Goal: Task Accomplishment & Management: Use online tool/utility

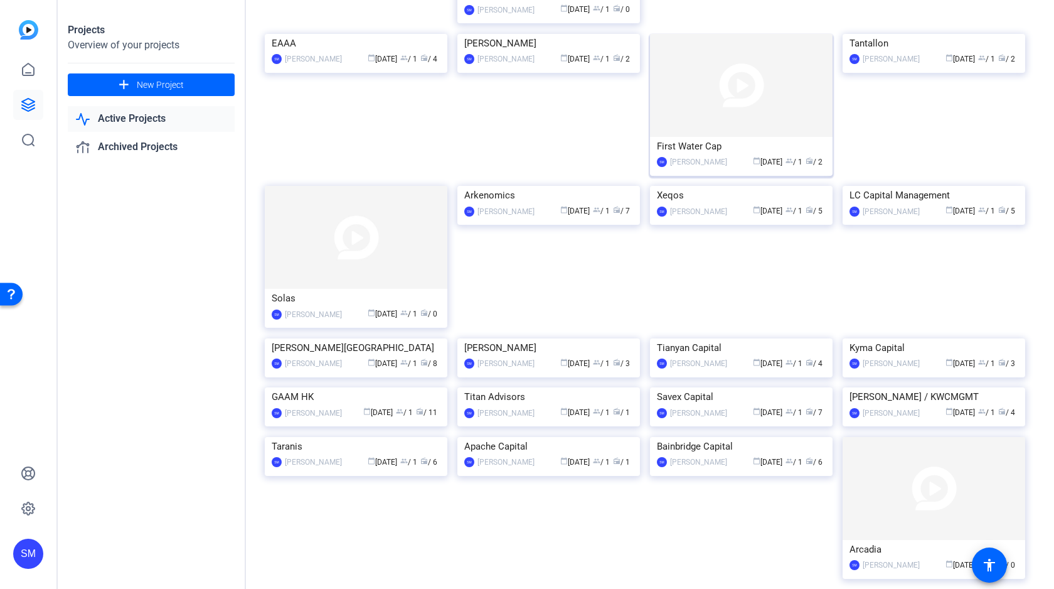
scroll to position [227, 0]
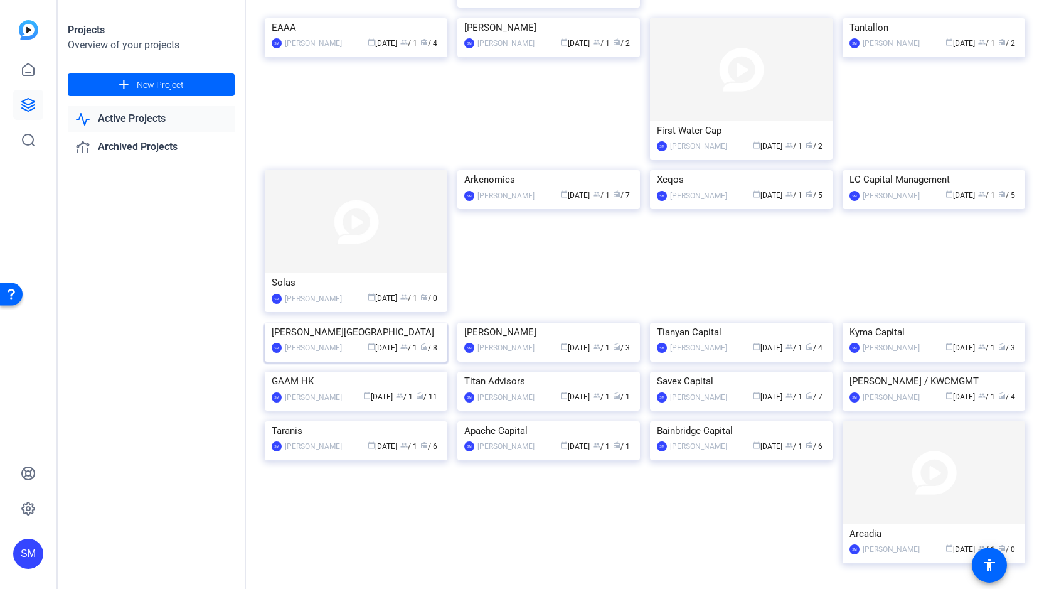
click at [389, 323] on img at bounding box center [356, 323] width 183 height 0
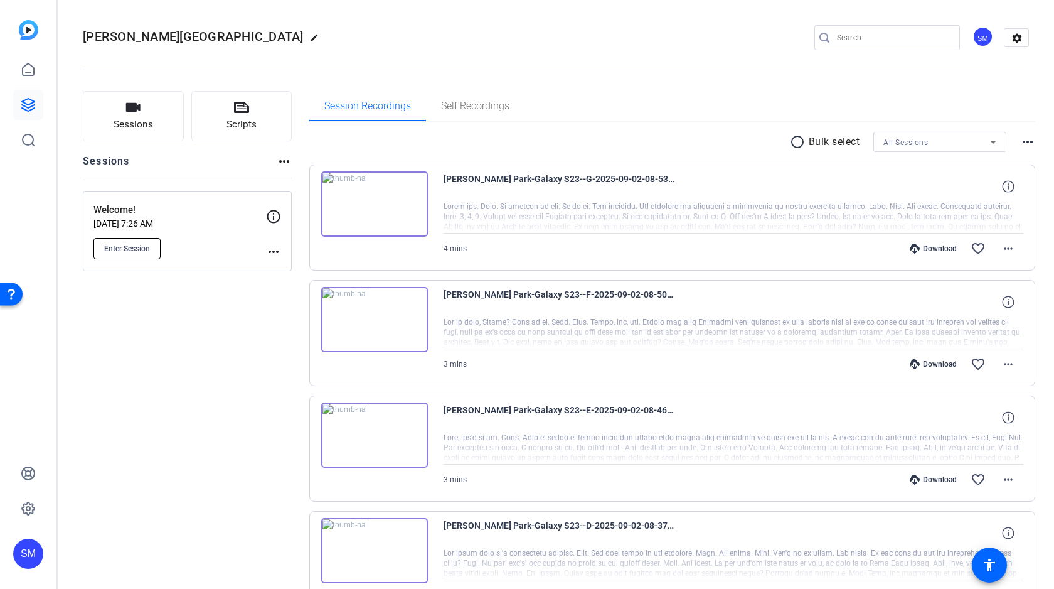
click at [133, 243] on span "Enter Session" at bounding box center [127, 248] width 46 height 10
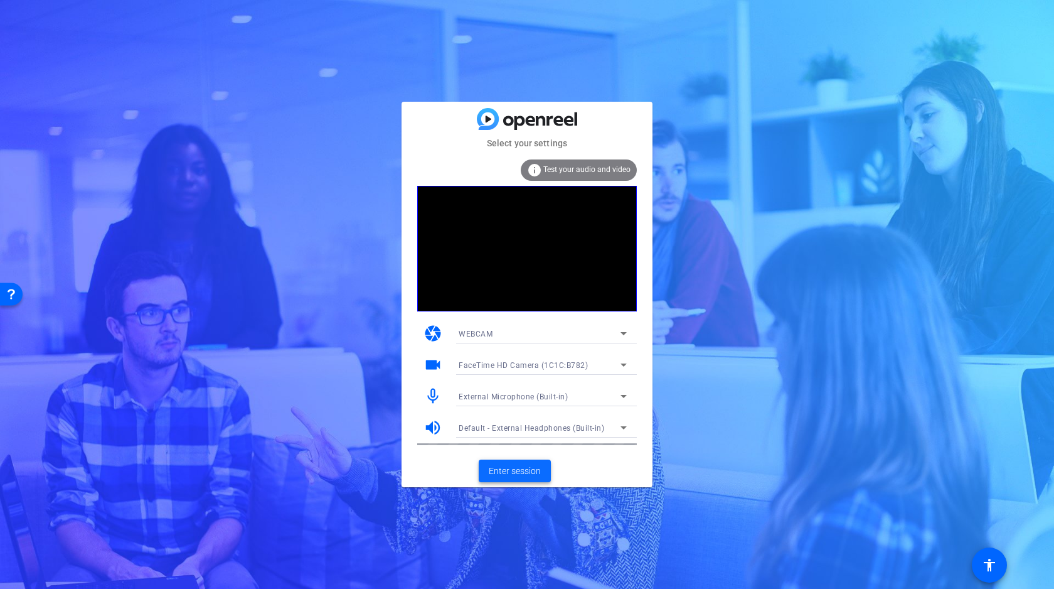
click at [521, 467] on span "Enter session" at bounding box center [515, 470] width 52 height 13
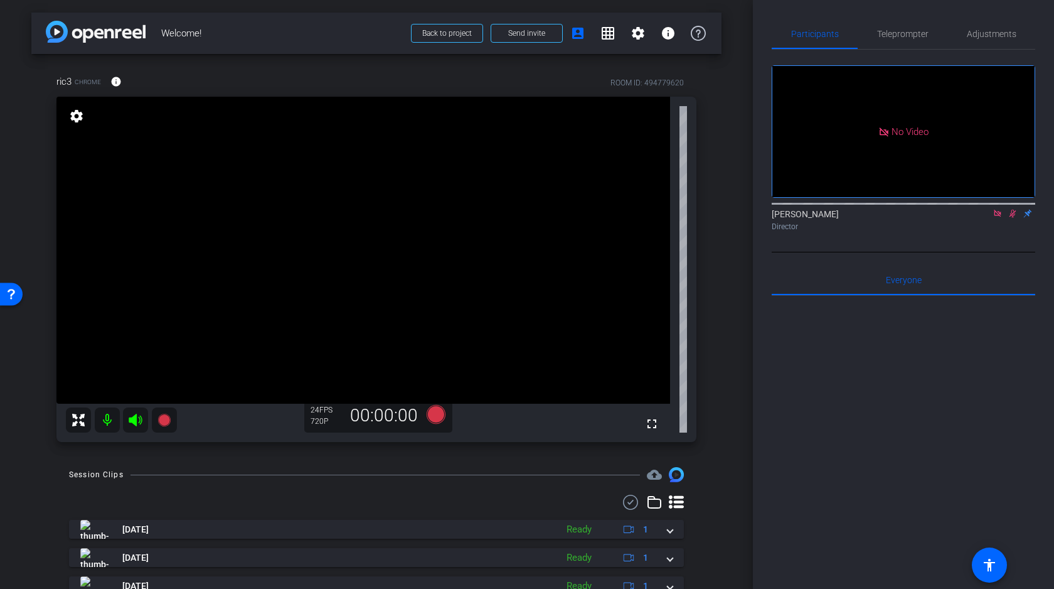
click at [996, 218] on icon at bounding box center [998, 213] width 10 height 9
click at [1000, 218] on icon at bounding box center [998, 213] width 10 height 9
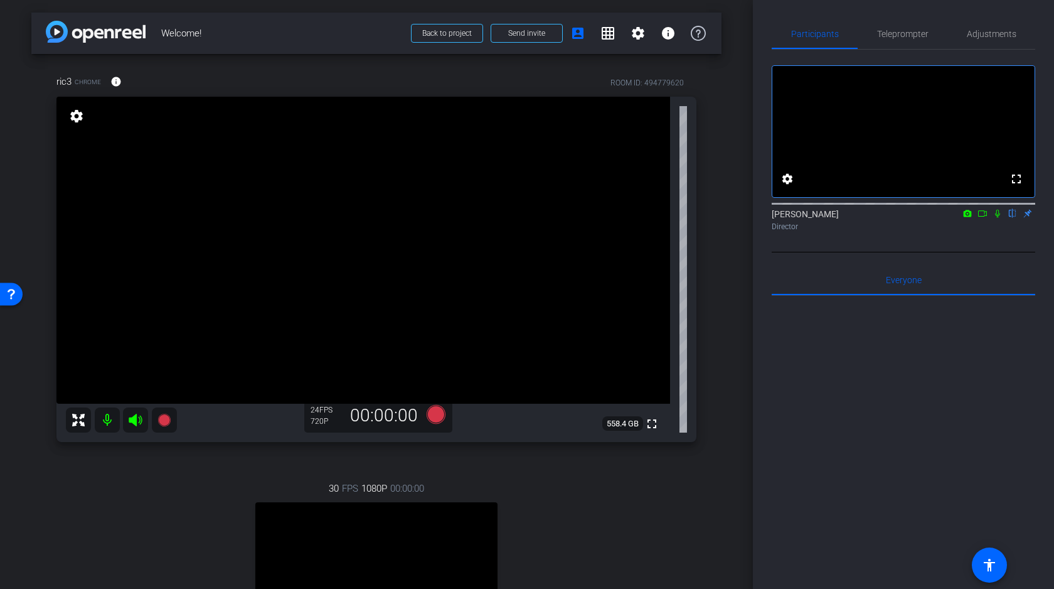
scroll to position [131, 0]
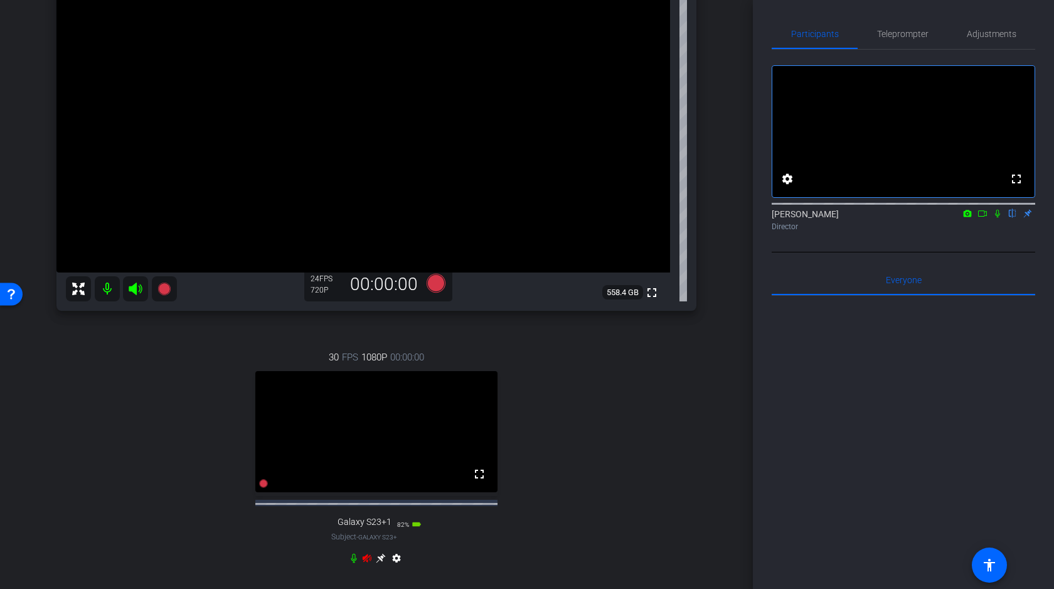
click at [380, 563] on icon at bounding box center [380, 558] width 9 height 9
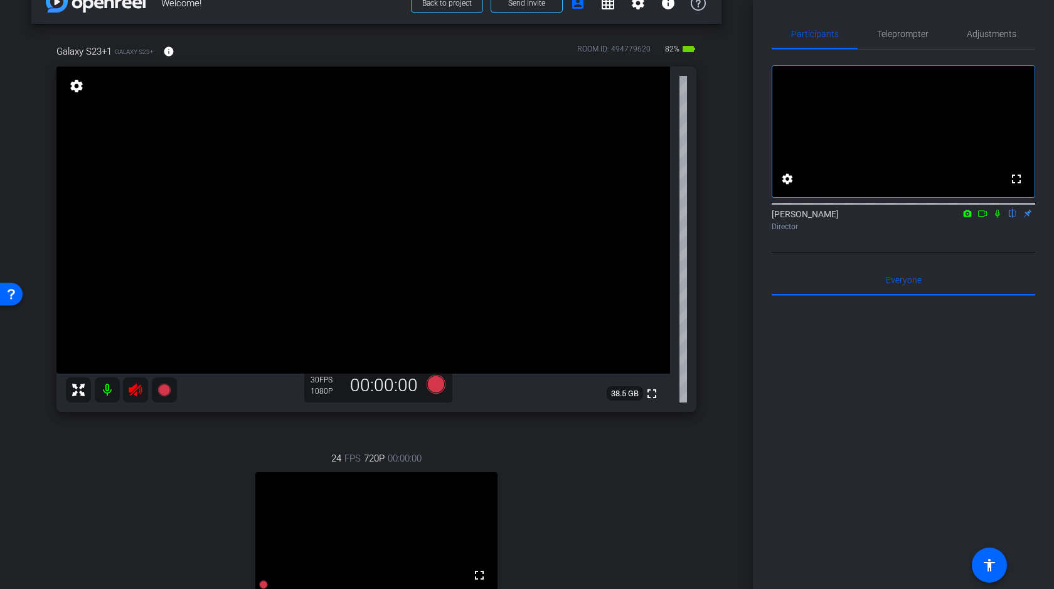
scroll to position [35, 0]
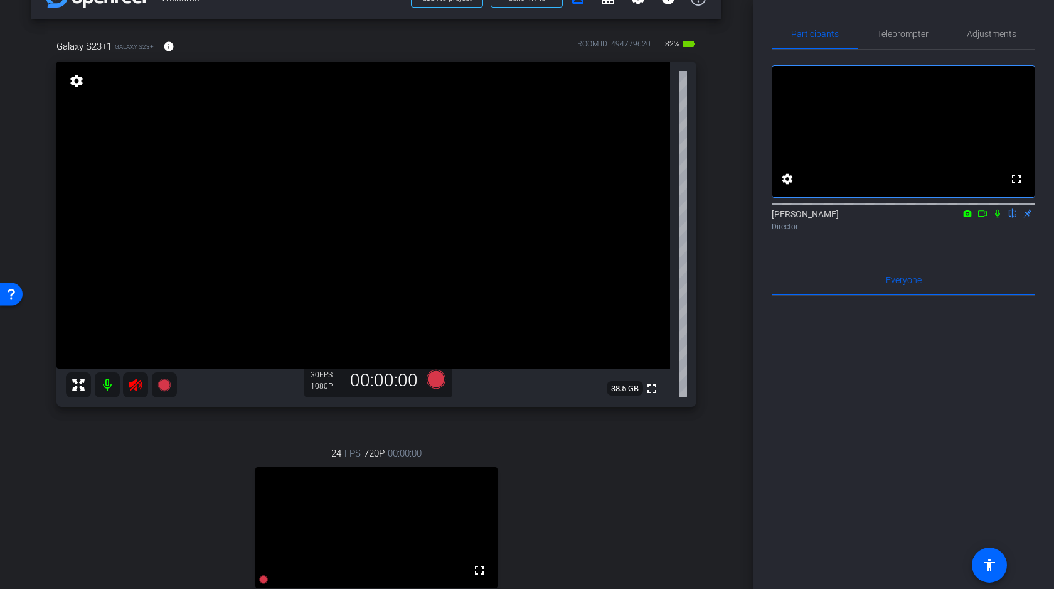
click at [136, 383] on icon at bounding box center [135, 384] width 15 height 15
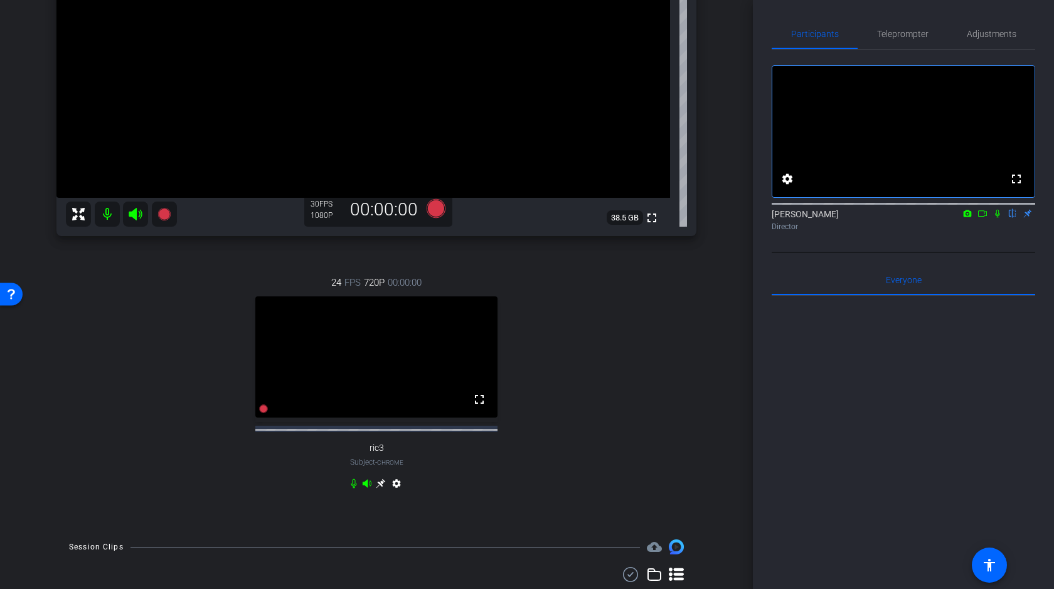
scroll to position [248, 0]
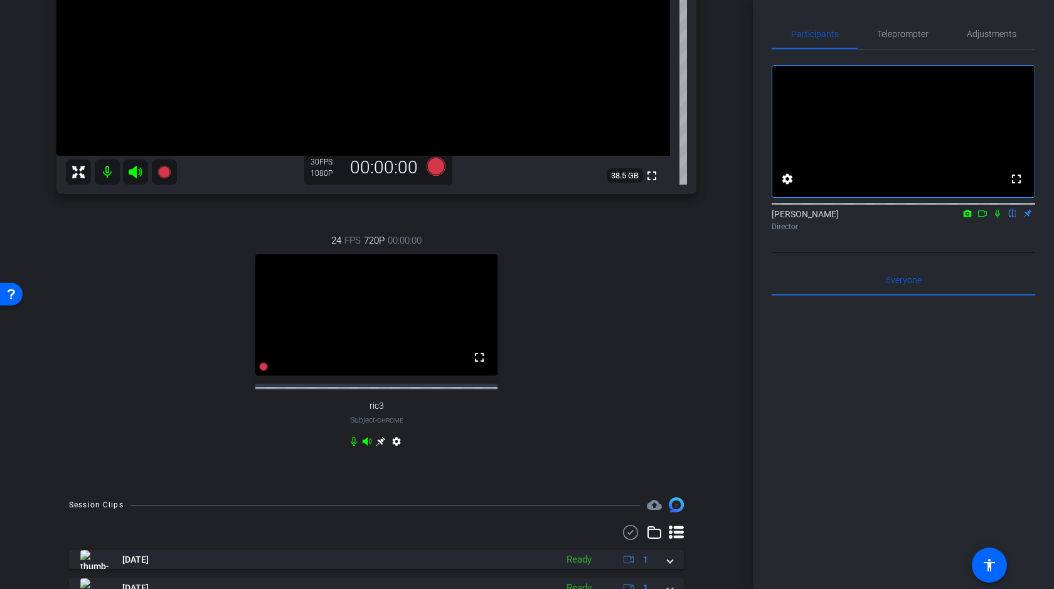
click at [366, 445] on icon at bounding box center [367, 441] width 9 height 8
click at [355, 446] on icon at bounding box center [354, 441] width 6 height 9
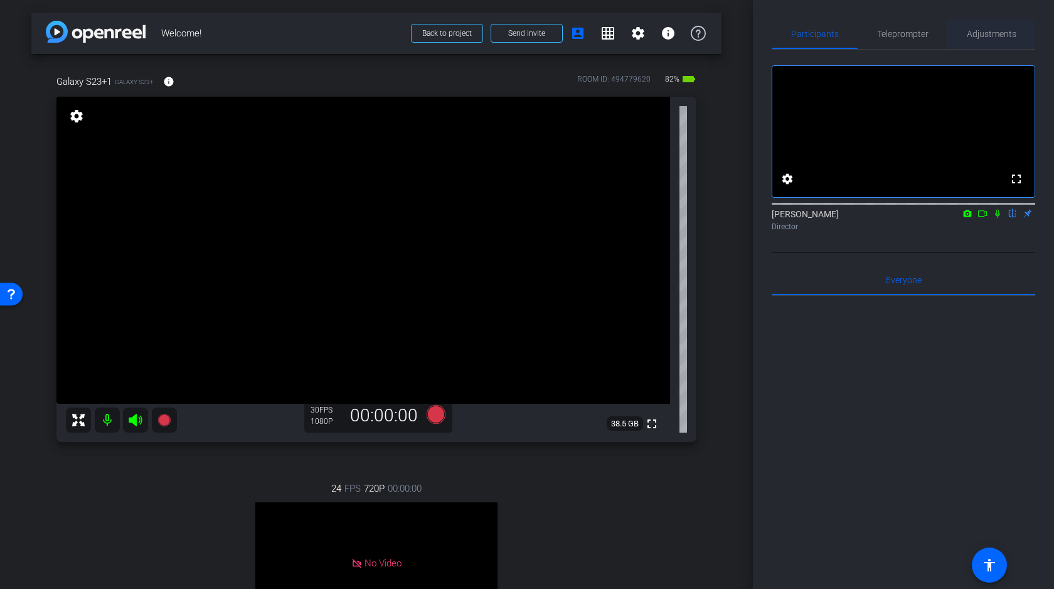
click at [998, 29] on span "Adjustments" at bounding box center [992, 33] width 50 height 9
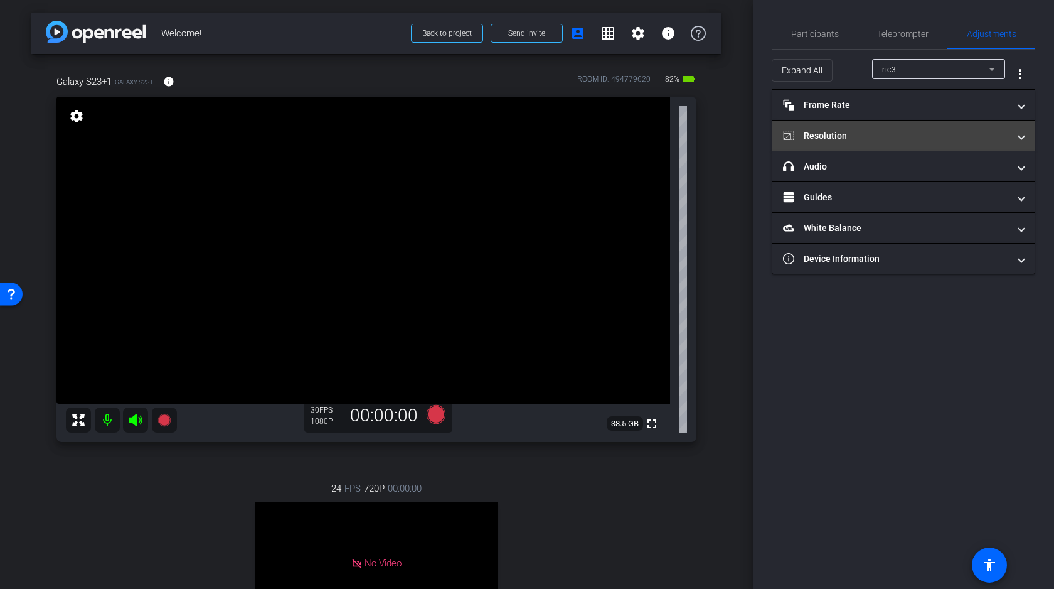
click at [848, 132] on mat-panel-title "Resolution" at bounding box center [896, 135] width 226 height 13
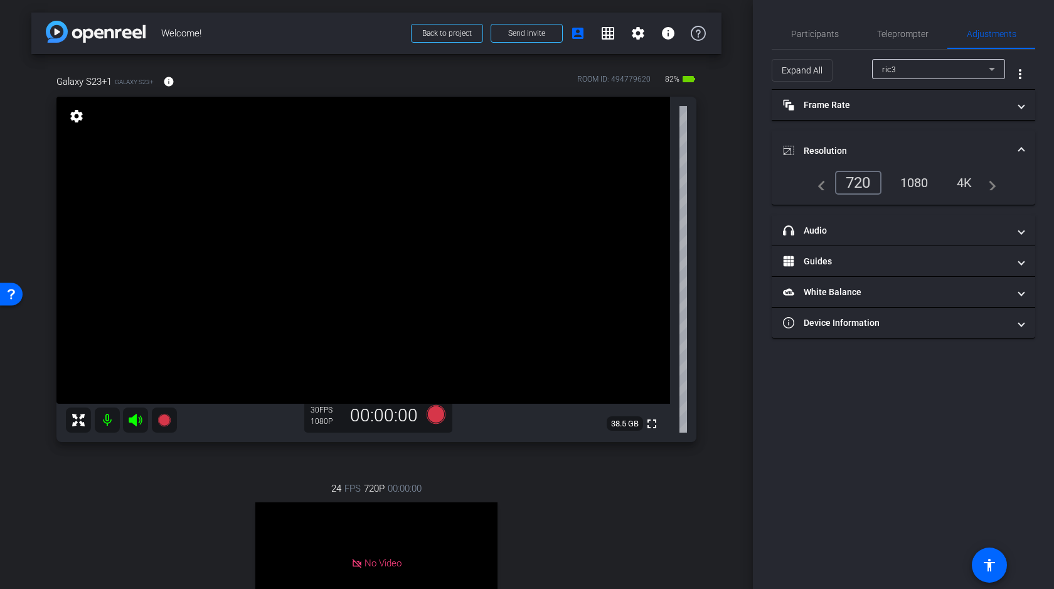
click at [910, 67] on div "ric3" at bounding box center [935, 70] width 107 height 16
click at [897, 119] on span "Galaxy S23+1" at bounding box center [907, 114] width 51 height 15
type input "1000"
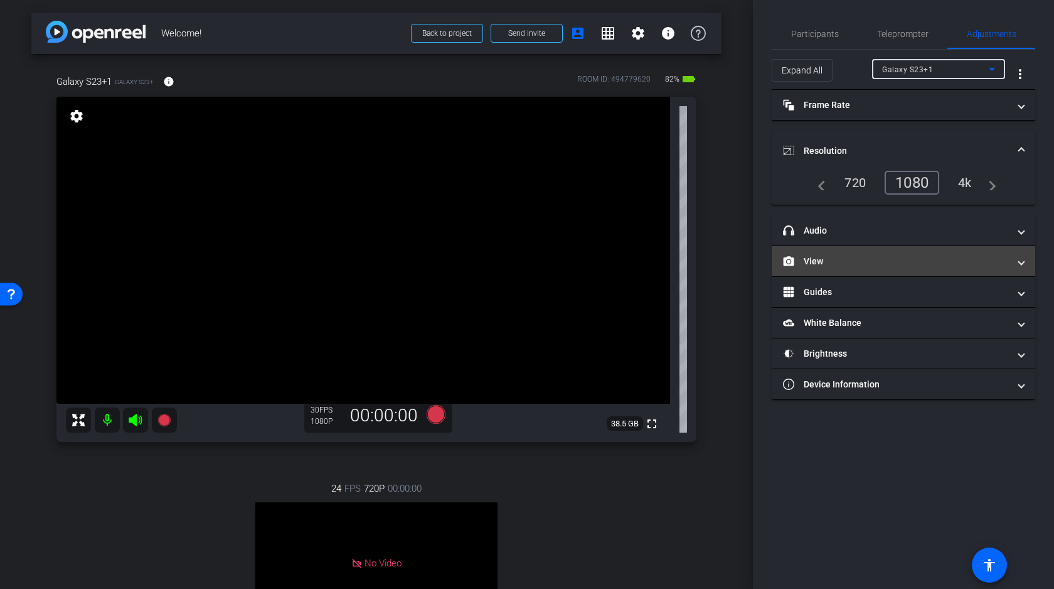
click at [865, 262] on mat-panel-title "View" at bounding box center [896, 261] width 226 height 13
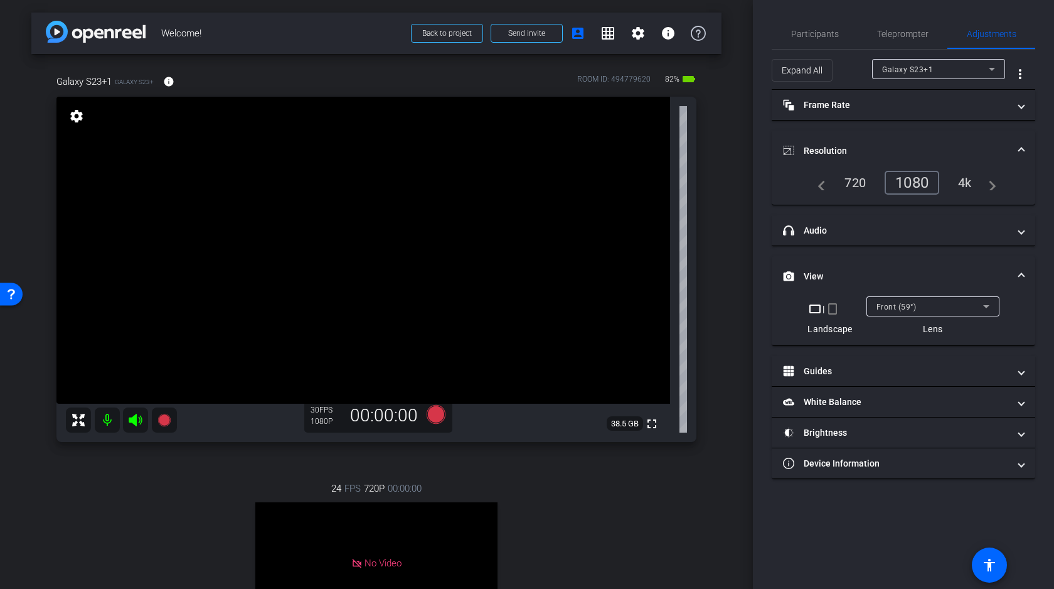
click at [913, 307] on span "Front (59°)" at bounding box center [897, 306] width 40 height 9
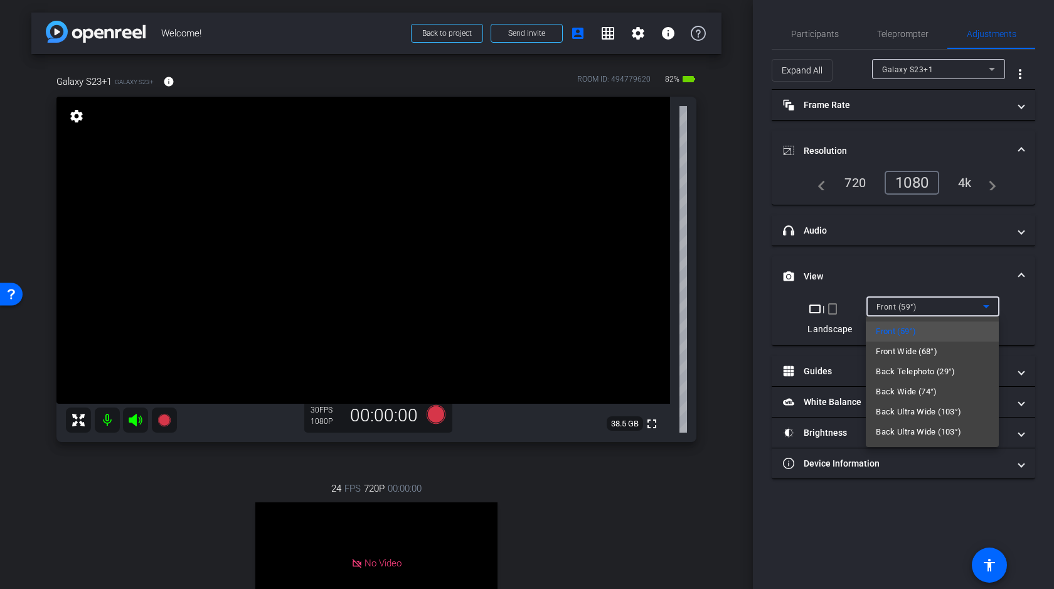
click at [829, 491] on div at bounding box center [527, 294] width 1054 height 589
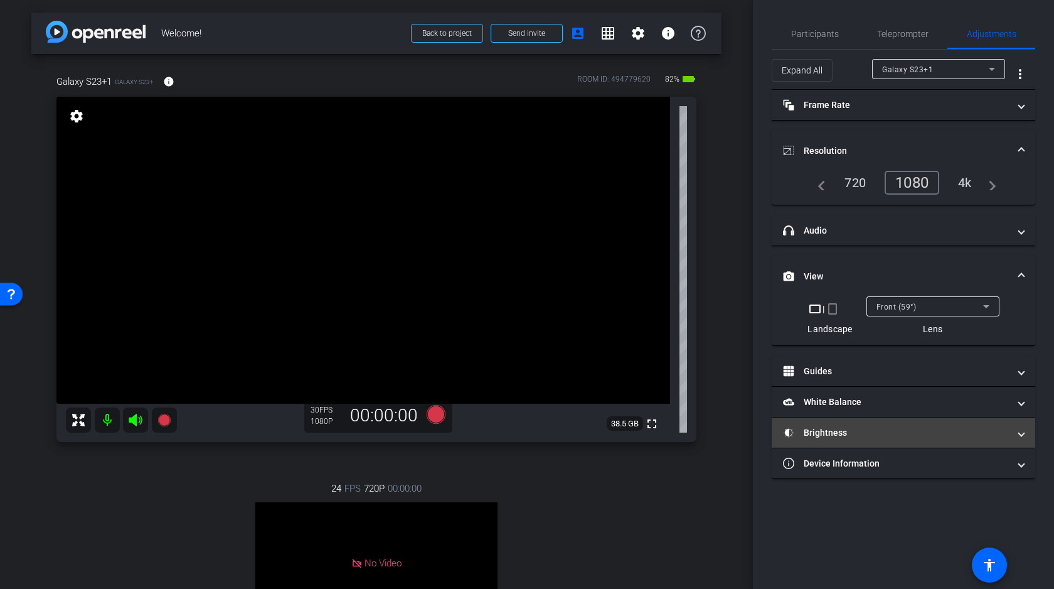
click at [837, 432] on mat-panel-title "Brightness" at bounding box center [896, 432] width 226 height 13
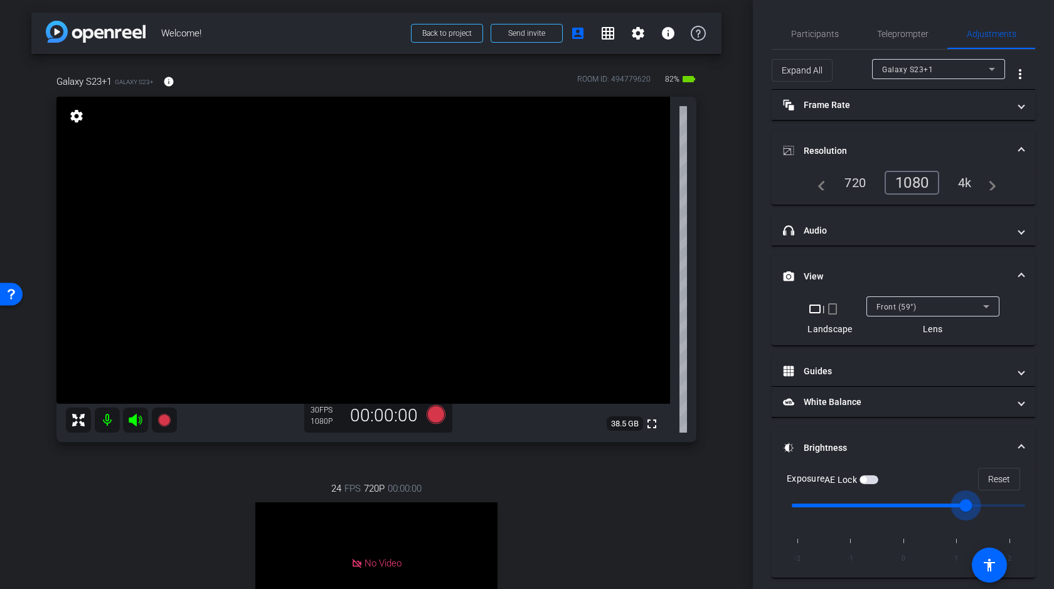
drag, startPoint x: 909, startPoint y: 504, endPoint x: 975, endPoint y: 505, distance: 65.3
click at [975, 505] on input "range" at bounding box center [909, 505] width 260 height 28
click at [928, 298] on div "Front (59°)" at bounding box center [933, 306] width 113 height 20
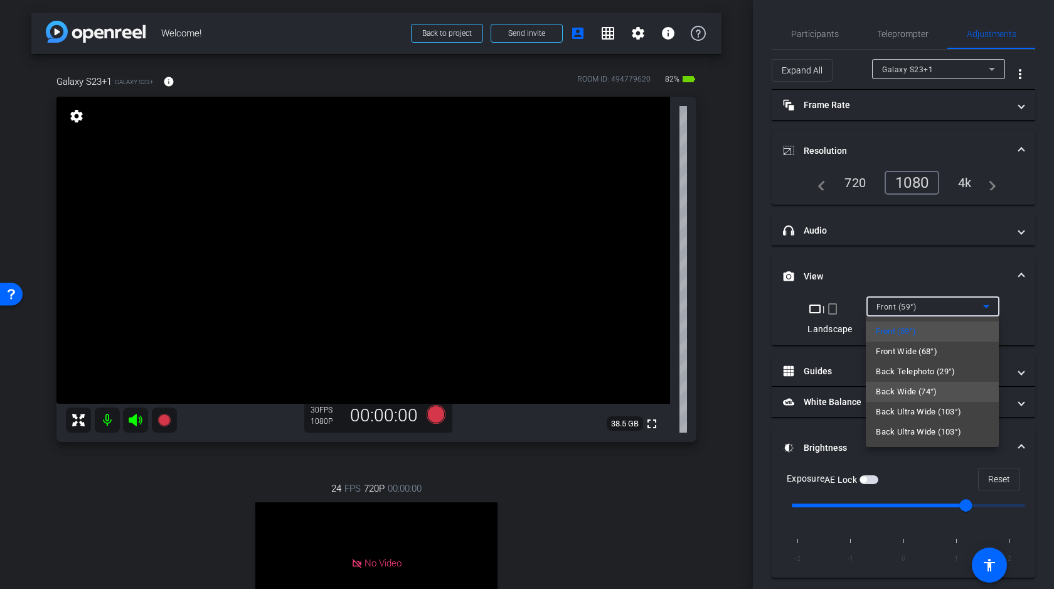
click at [902, 390] on span "Back Wide (74°)" at bounding box center [907, 391] width 62 height 15
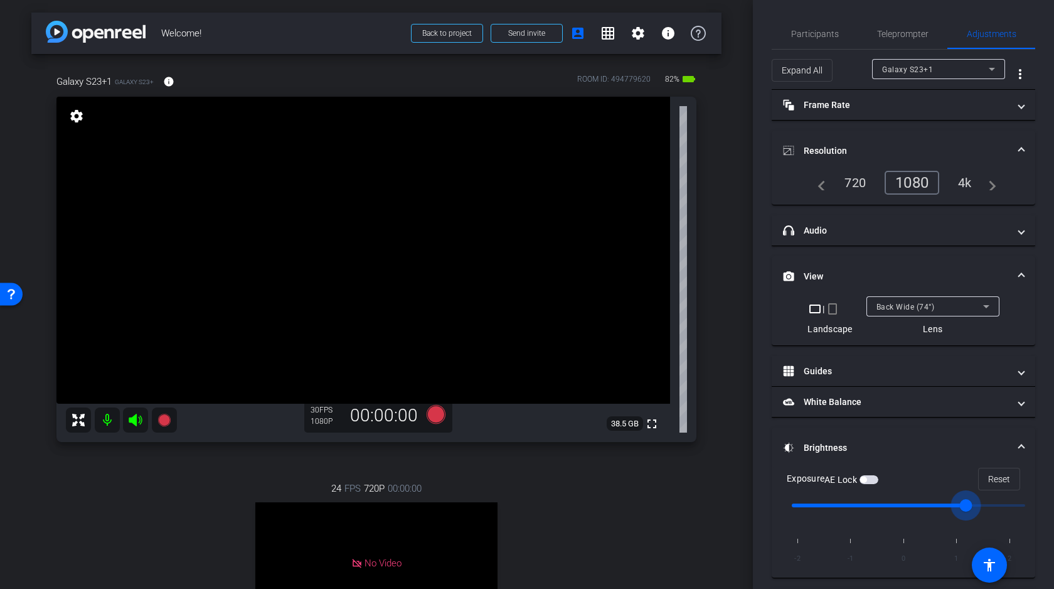
drag, startPoint x: 911, startPoint y: 502, endPoint x: 965, endPoint y: 501, distance: 54.6
click at [965, 501] on input "range" at bounding box center [909, 505] width 260 height 28
drag, startPoint x: 965, startPoint y: 501, endPoint x: 1015, endPoint y: 501, distance: 50.2
type input "2"
click at [1015, 501] on input "range" at bounding box center [909, 505] width 260 height 28
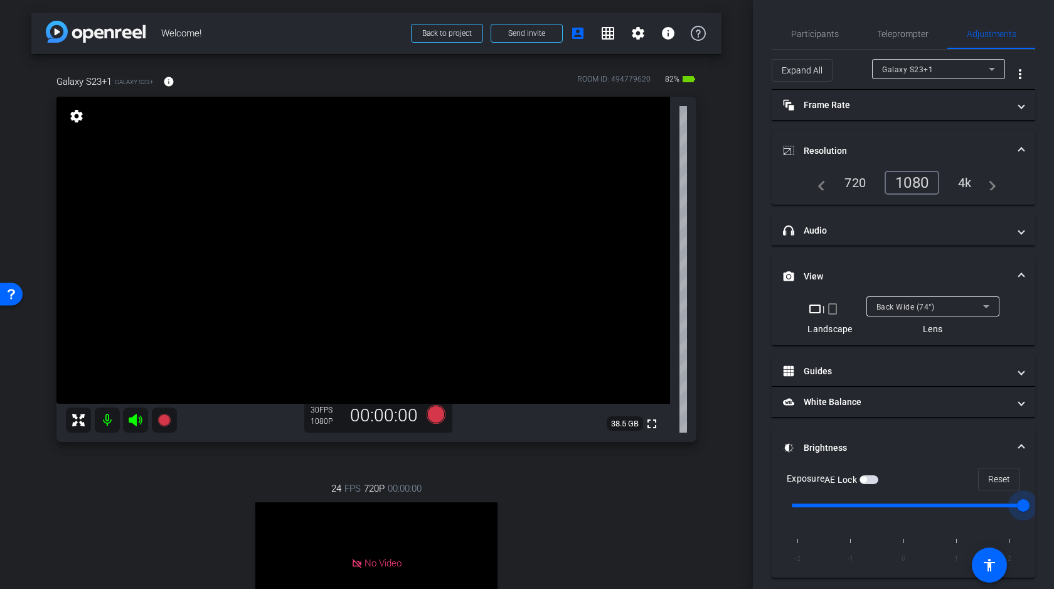
click at [964, 183] on div "4k" at bounding box center [965, 182] width 33 height 21
click at [397, 279] on video at bounding box center [363, 250] width 614 height 307
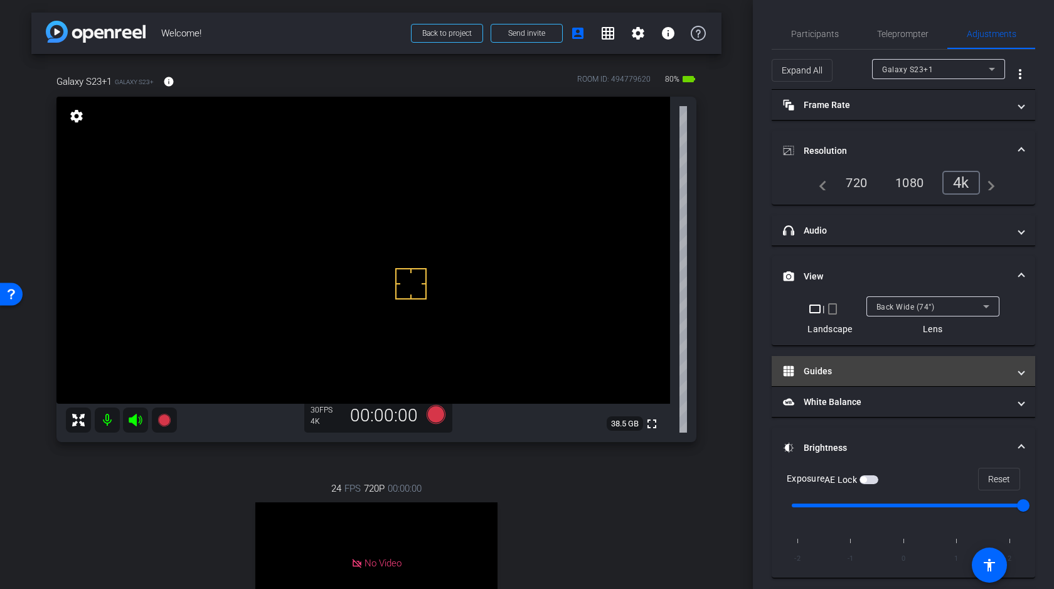
click at [861, 374] on mat-panel-title "Guides" at bounding box center [896, 371] width 226 height 13
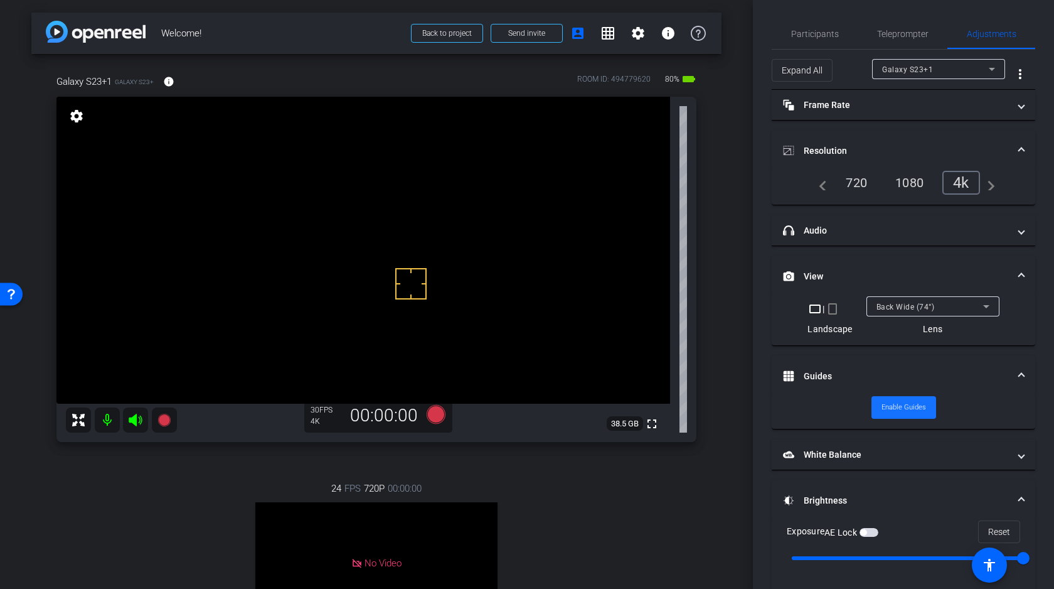
click at [901, 409] on span "Enable Guides" at bounding box center [904, 407] width 45 height 19
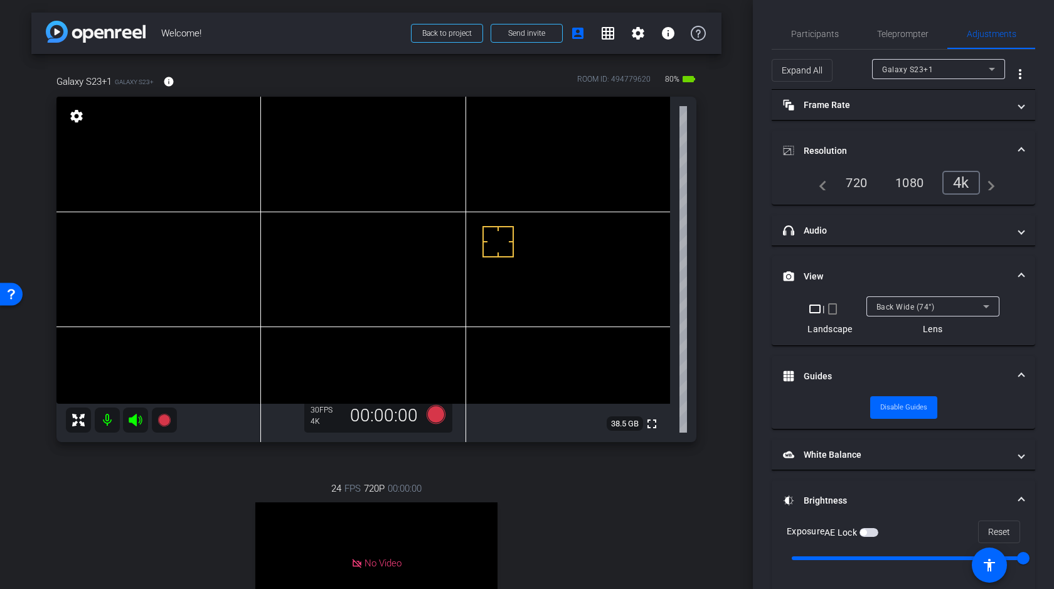
click at [503, 240] on div at bounding box center [498, 241] width 31 height 31
click at [503, 263] on video at bounding box center [363, 250] width 614 height 307
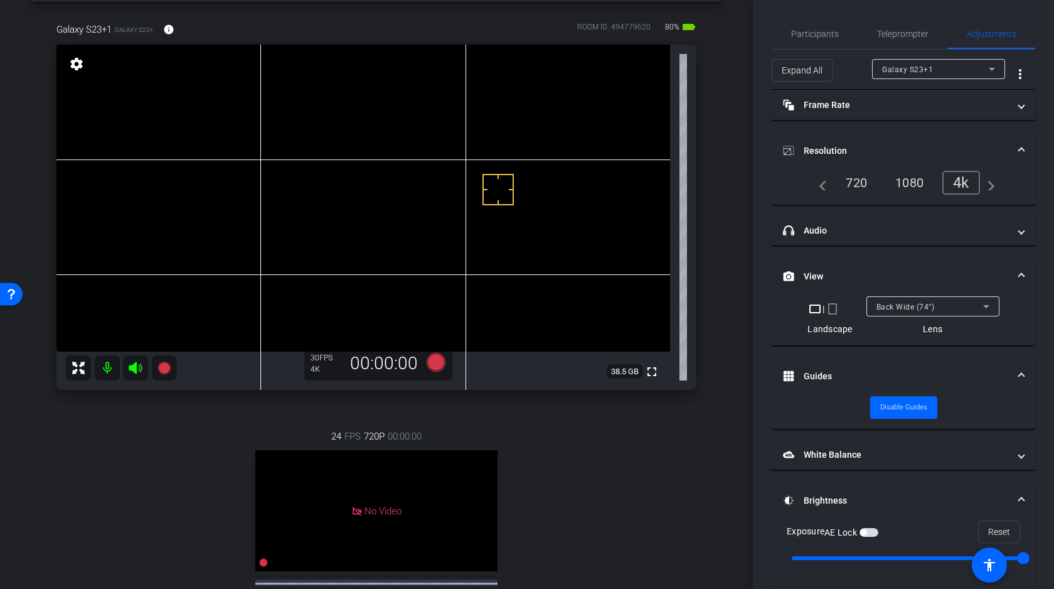
scroll to position [87, 0]
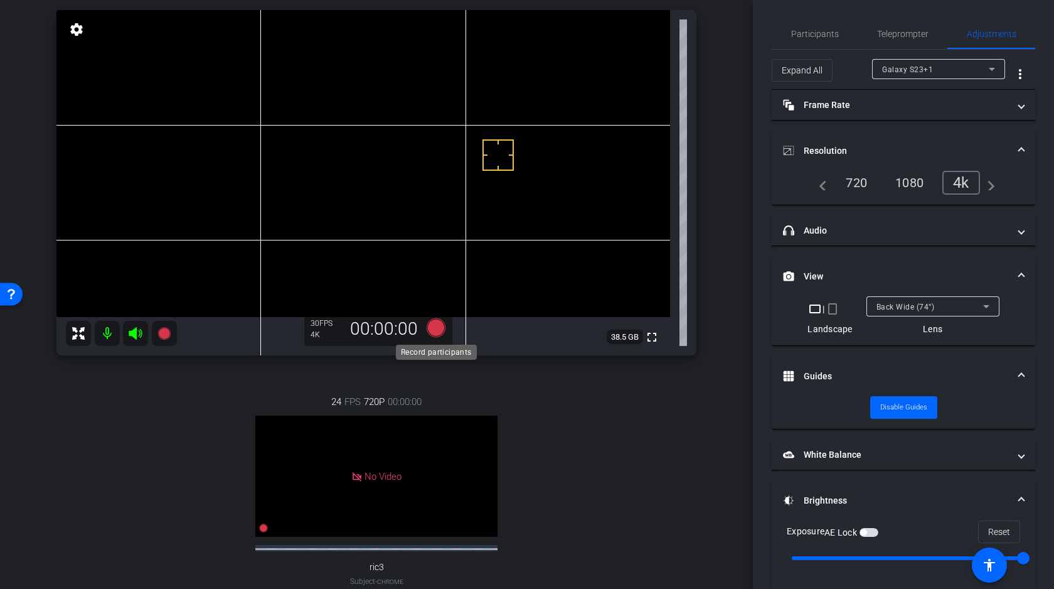
click at [437, 327] on icon at bounding box center [436, 327] width 19 height 19
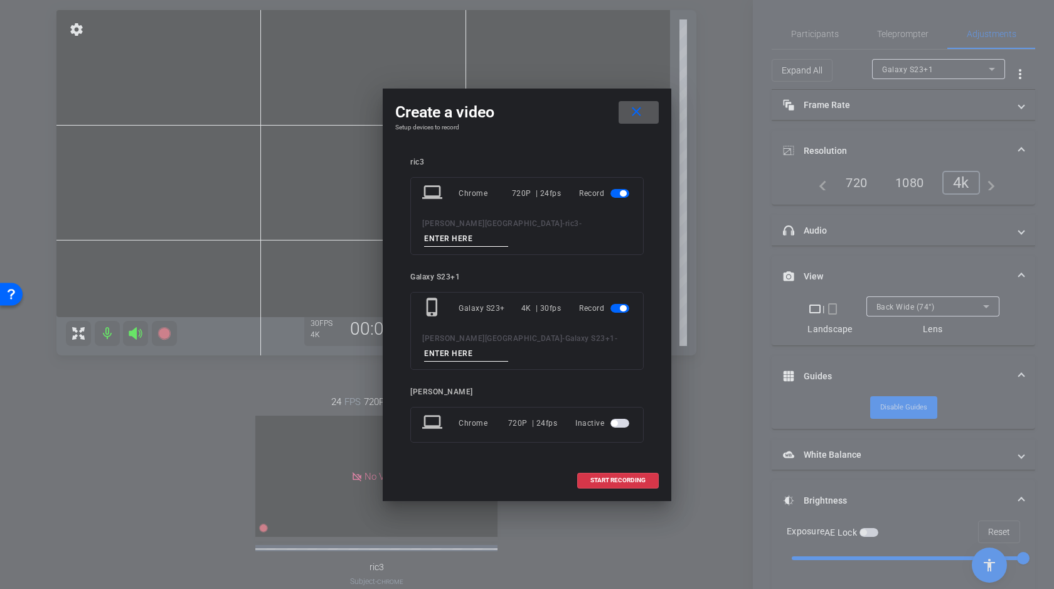
click at [508, 238] on input at bounding box center [466, 239] width 84 height 16
type input "A"
click at [508, 346] on input at bounding box center [466, 354] width 84 height 16
type input "A"
click at [638, 120] on mat-icon "close" at bounding box center [637, 112] width 16 height 16
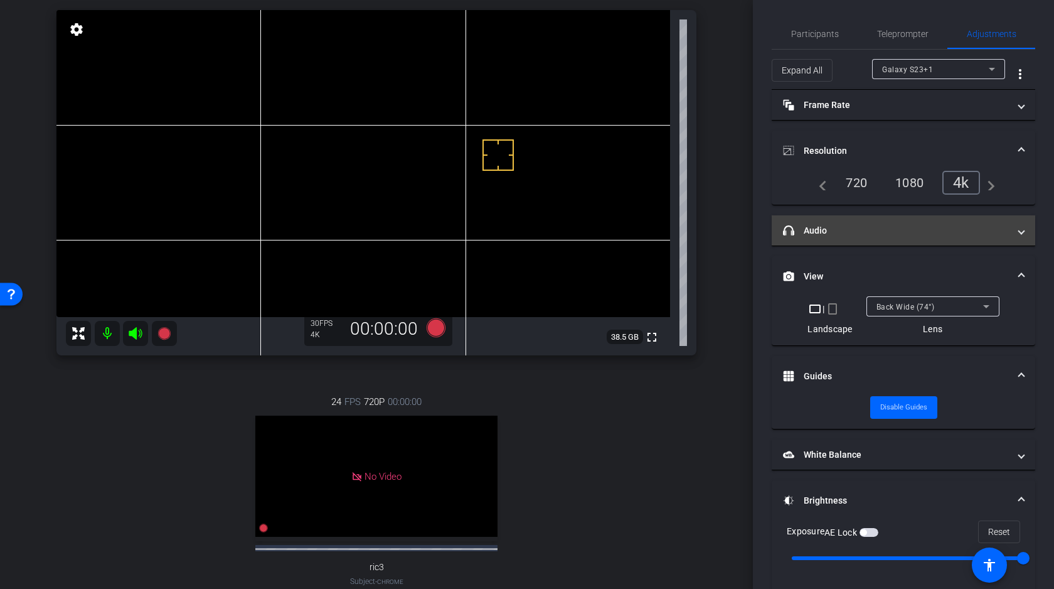
click at [838, 224] on mat-panel-title "headphone icon Audio" at bounding box center [896, 230] width 226 height 13
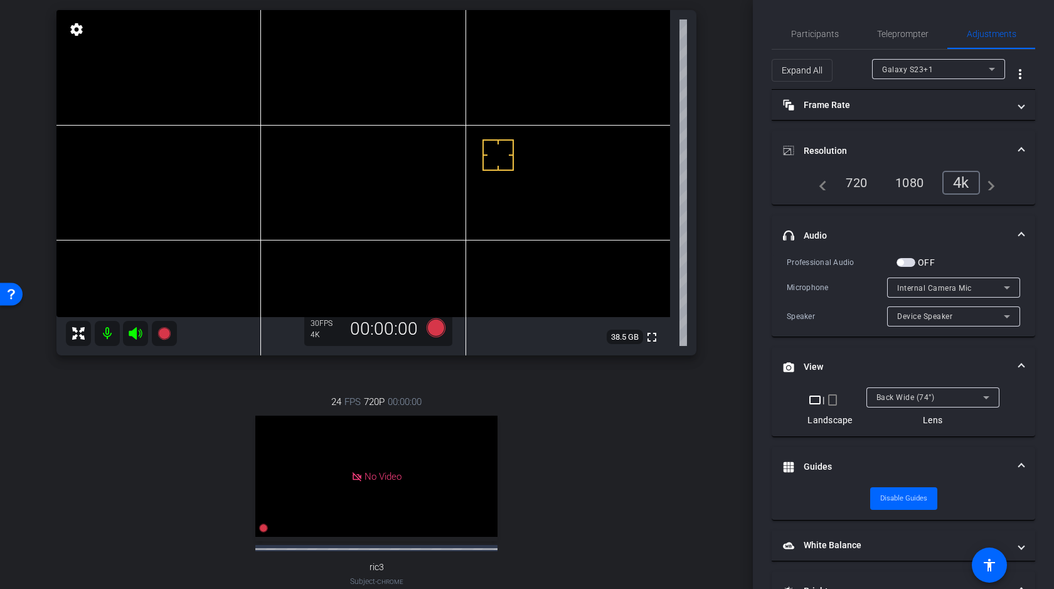
click at [912, 263] on span "button" at bounding box center [906, 262] width 19 height 9
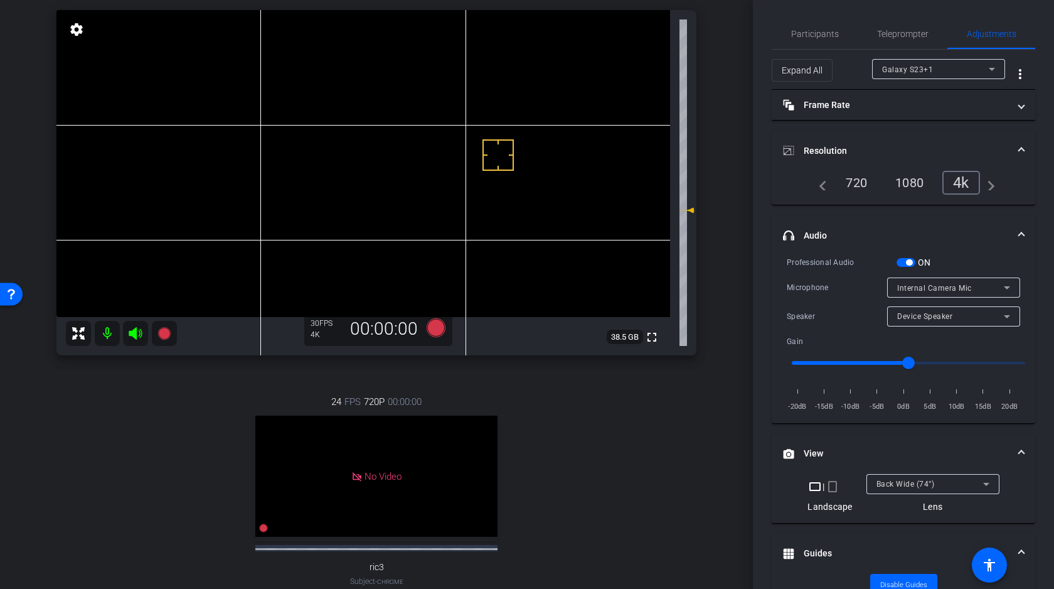
drag, startPoint x: 693, startPoint y: 179, endPoint x: 692, endPoint y: 207, distance: 27.6
click at [692, 207] on icon at bounding box center [687, 210] width 15 height 15
type input "-3"
click at [493, 183] on video at bounding box center [363, 163] width 614 height 307
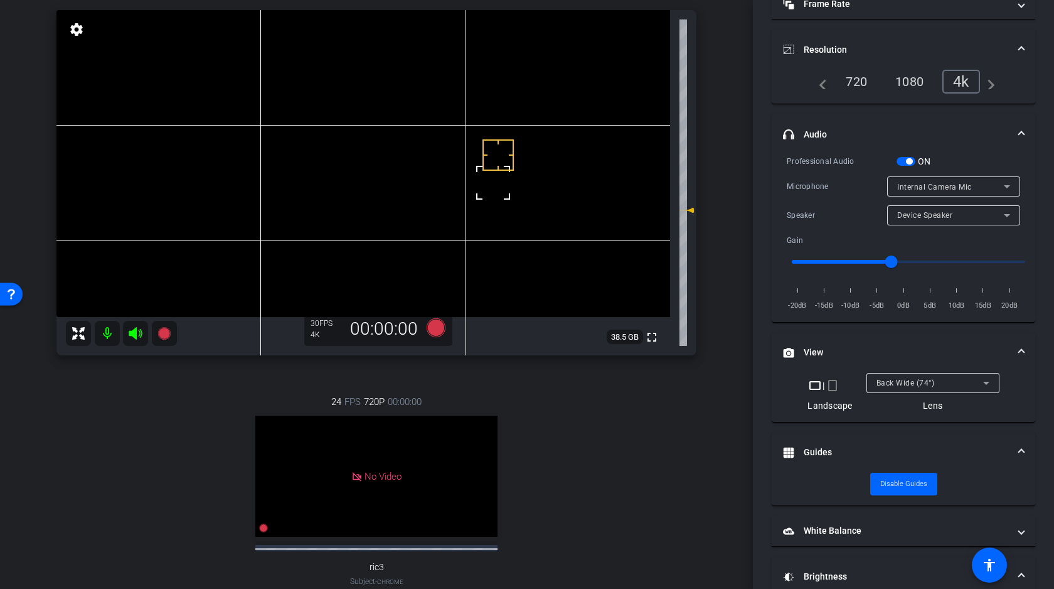
scroll to position [152, 0]
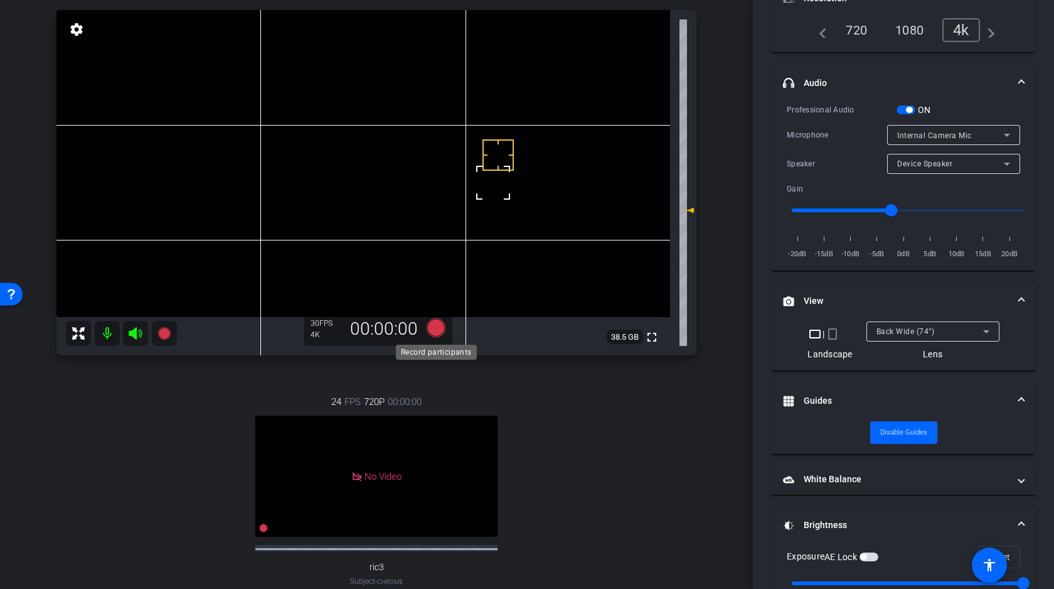
click at [436, 326] on icon at bounding box center [436, 327] width 19 height 19
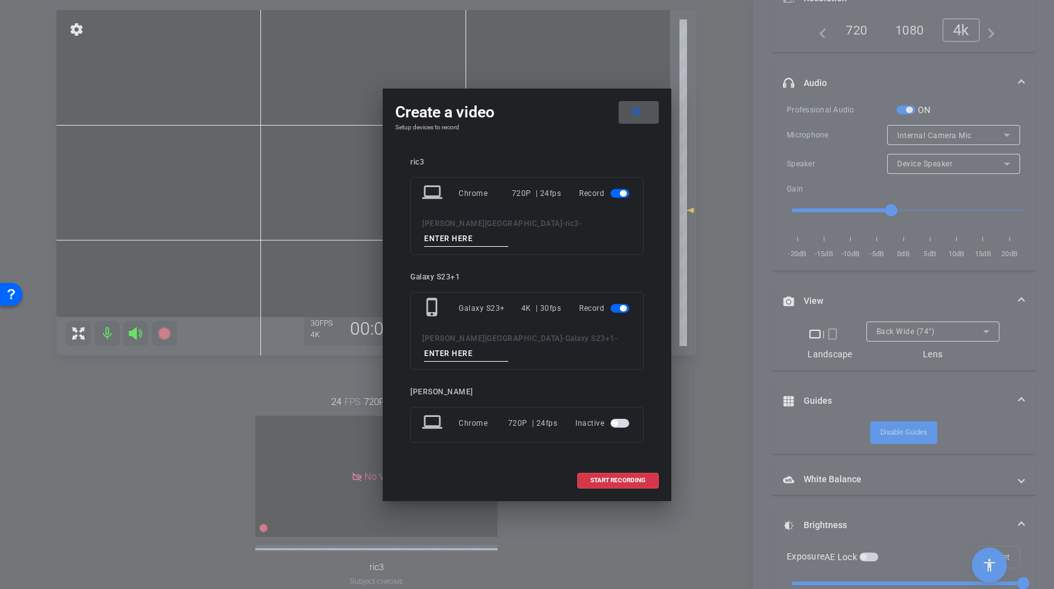
click at [508, 237] on input at bounding box center [466, 239] width 84 height 16
type input "A"
click at [637, 120] on mat-icon "close" at bounding box center [637, 112] width 16 height 16
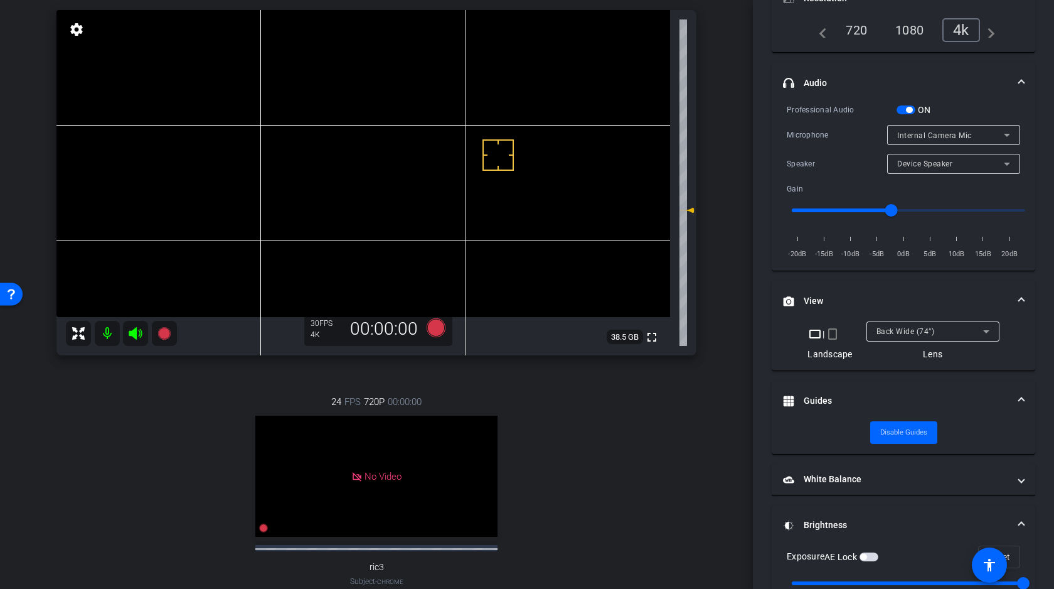
scroll to position [0, 0]
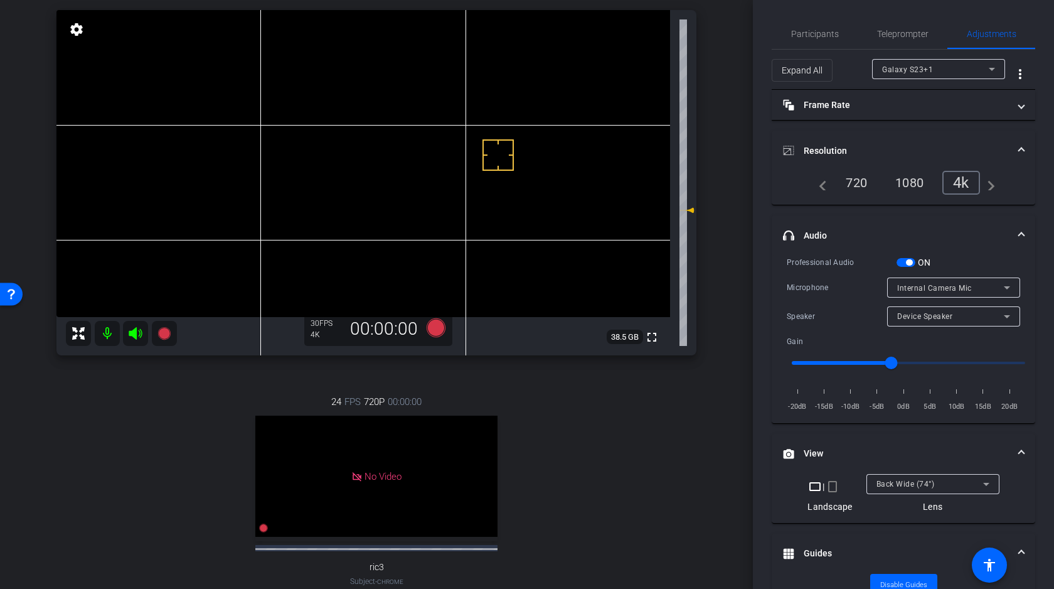
click at [938, 72] on div "Galaxy S23+1" at bounding box center [935, 70] width 107 height 16
click at [934, 94] on mat-option "ric3" at bounding box center [938, 94] width 133 height 20
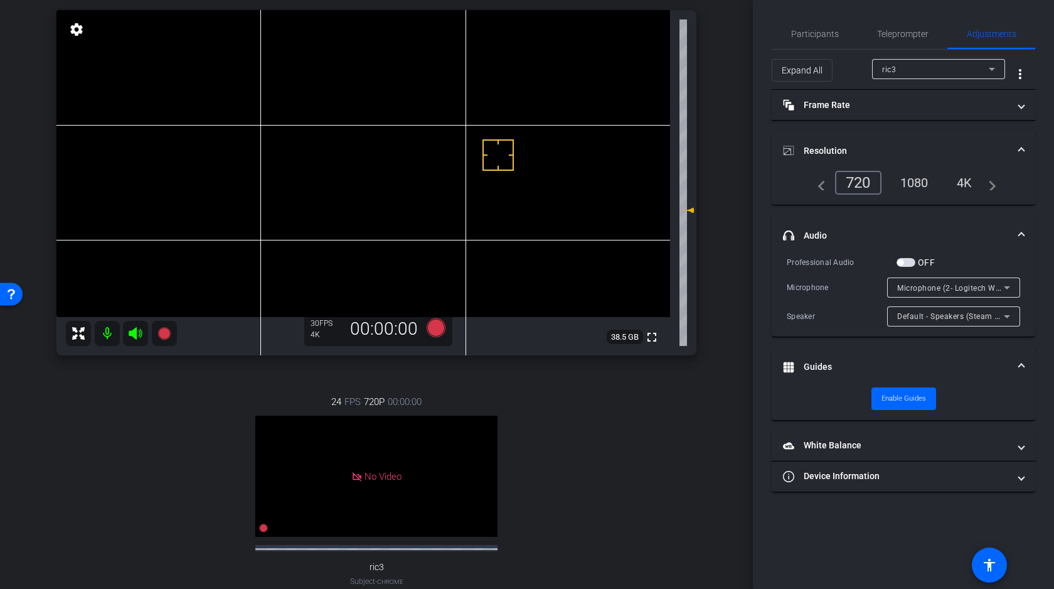
click at [968, 183] on div "4K" at bounding box center [965, 182] width 35 height 21
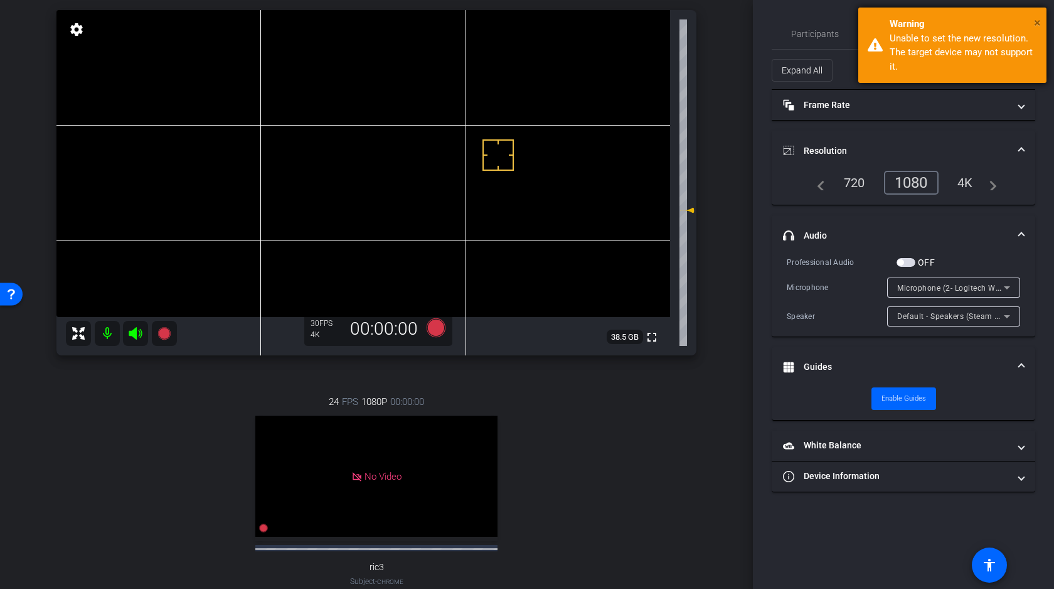
click at [1035, 19] on span "×" at bounding box center [1037, 22] width 7 height 15
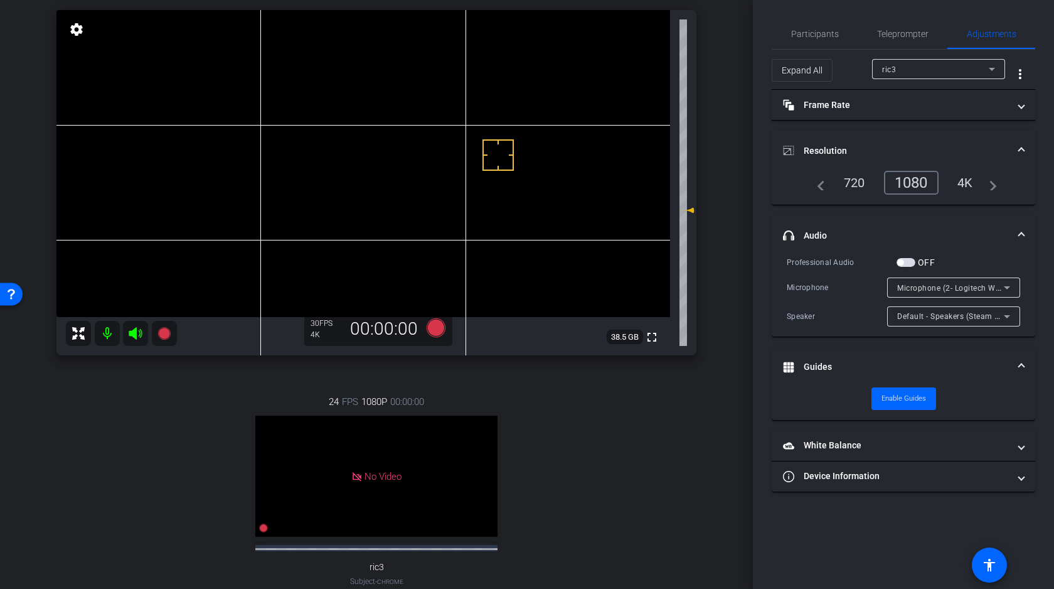
click at [934, 70] on div "ric3" at bounding box center [935, 70] width 107 height 16
click at [914, 119] on span "Galaxy S23+1" at bounding box center [907, 114] width 51 height 15
type input "1000"
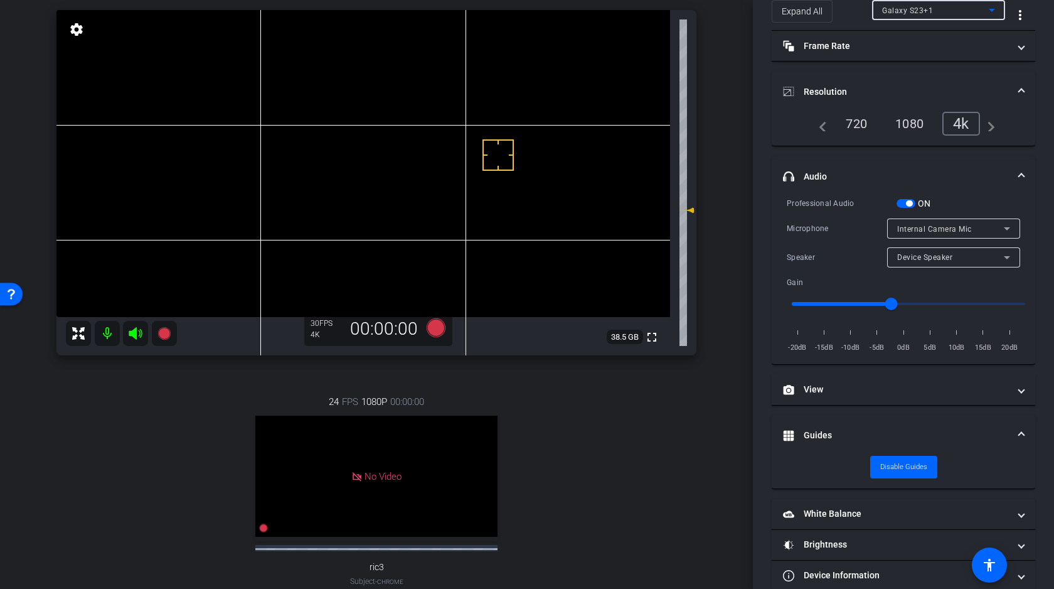
scroll to position [80, 0]
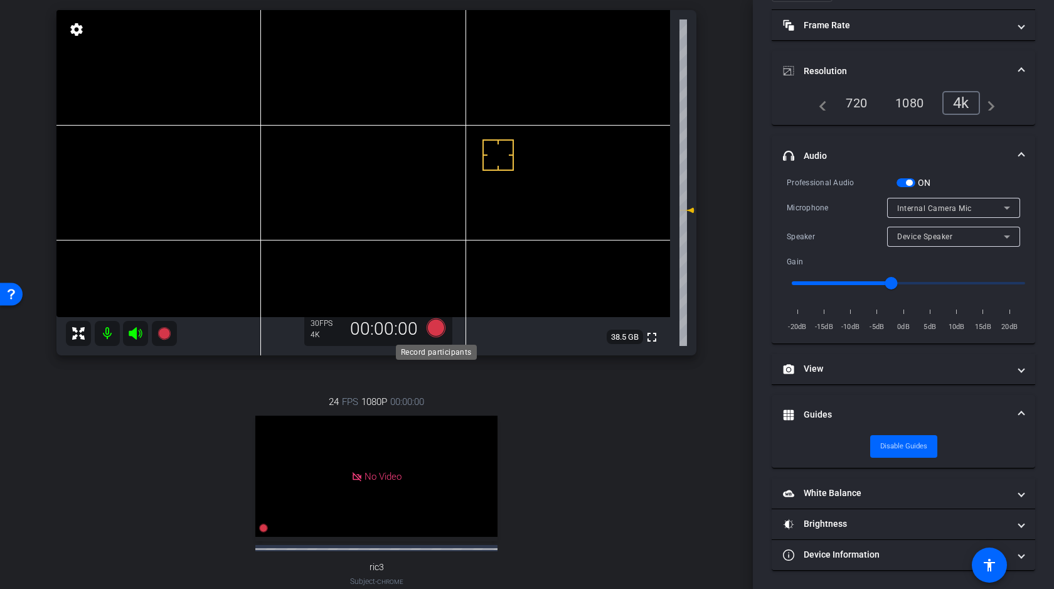
click at [434, 324] on icon at bounding box center [436, 327] width 19 height 19
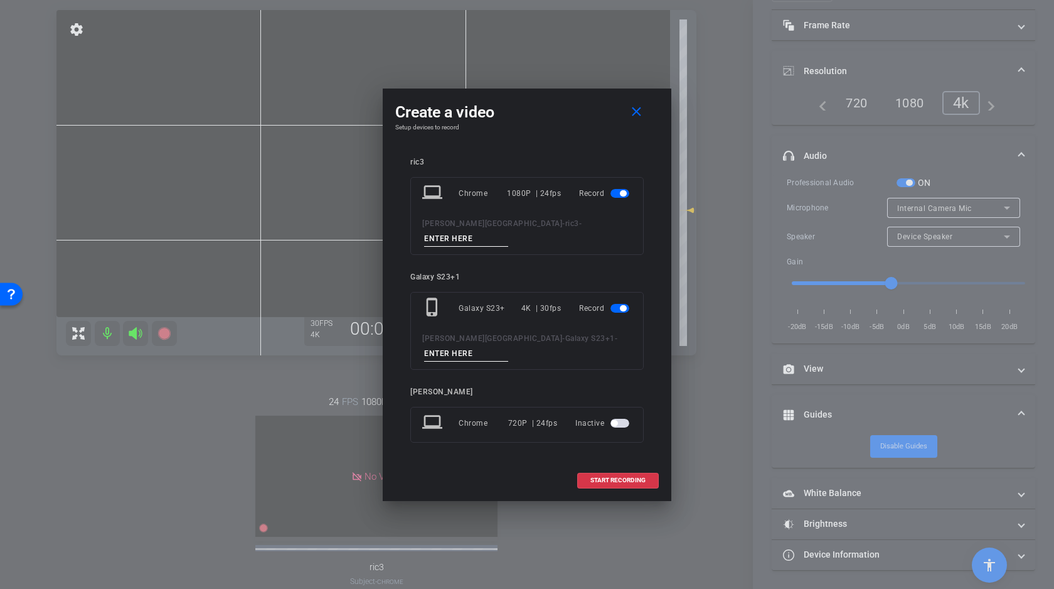
click at [508, 235] on input at bounding box center [466, 239] width 84 height 16
type input "A"
click at [508, 346] on input at bounding box center [466, 354] width 84 height 16
type input "A"
click at [626, 477] on span "START RECORDING" at bounding box center [618, 480] width 55 height 6
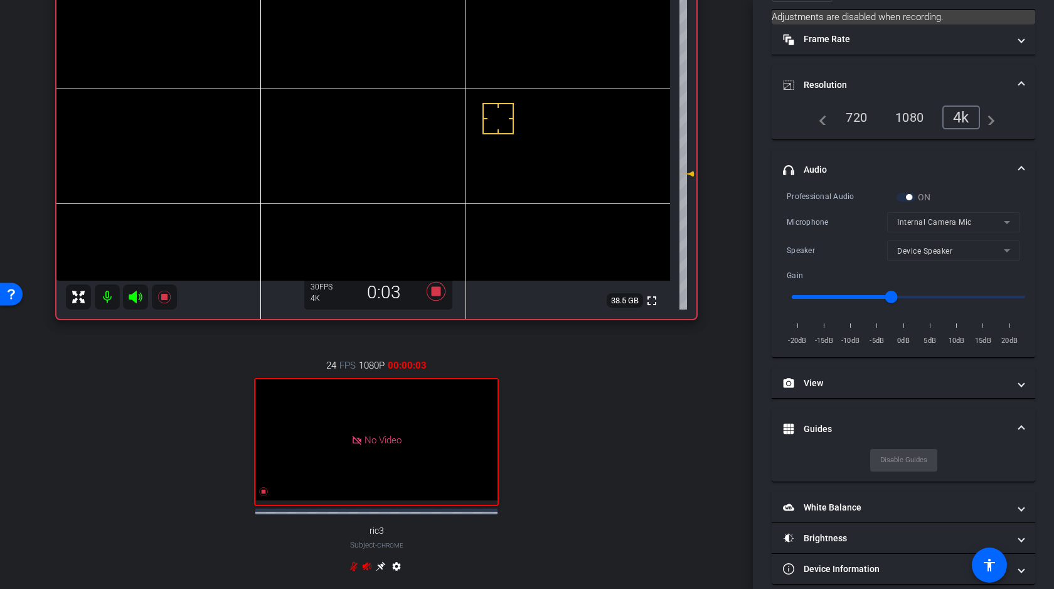
scroll to position [129, 0]
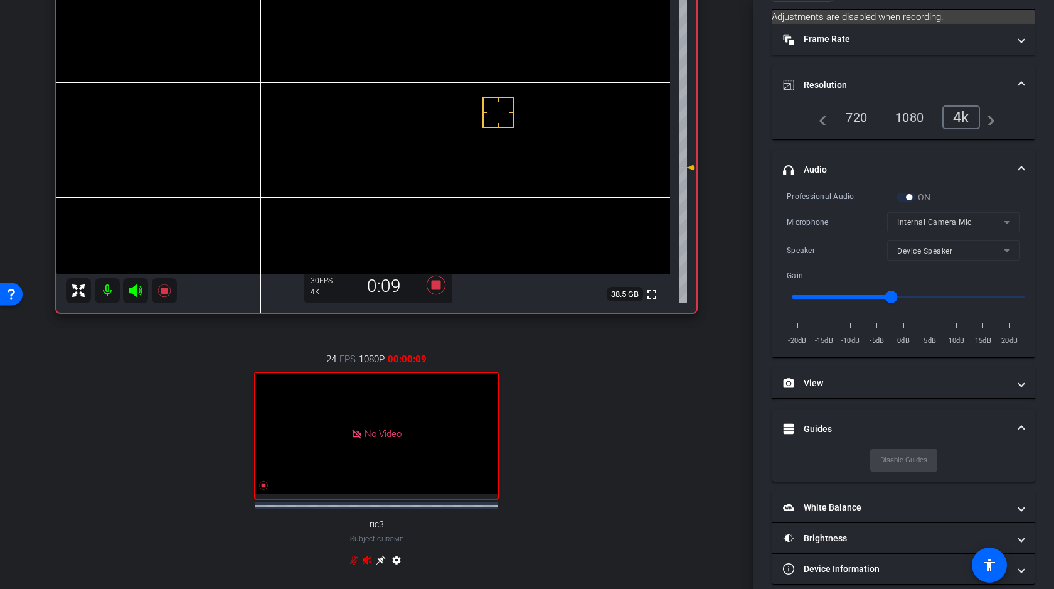
click at [137, 291] on icon at bounding box center [135, 290] width 15 height 15
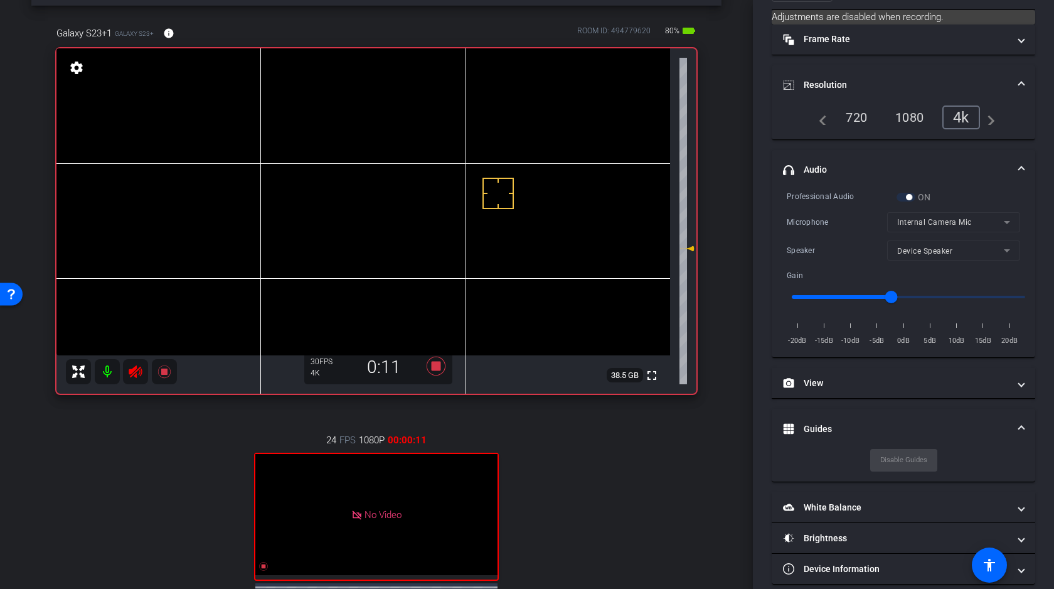
scroll to position [41, 0]
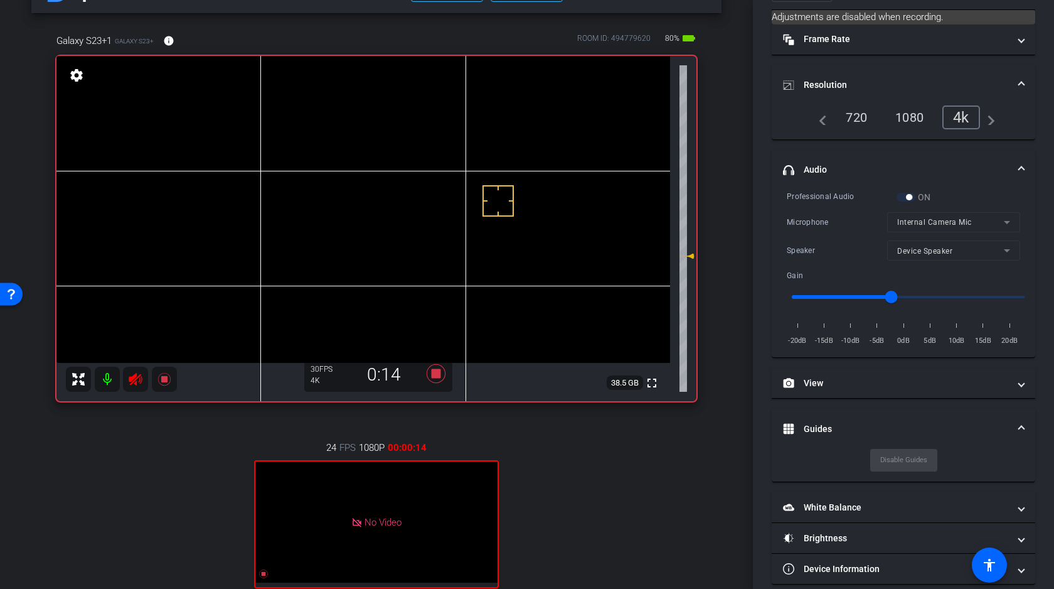
click at [505, 201] on div at bounding box center [498, 200] width 31 height 31
click at [133, 377] on icon at bounding box center [135, 379] width 13 height 13
click at [134, 378] on icon at bounding box center [135, 379] width 13 height 13
click at [498, 198] on div at bounding box center [498, 200] width 31 height 31
click at [493, 202] on div at bounding box center [498, 200] width 31 height 31
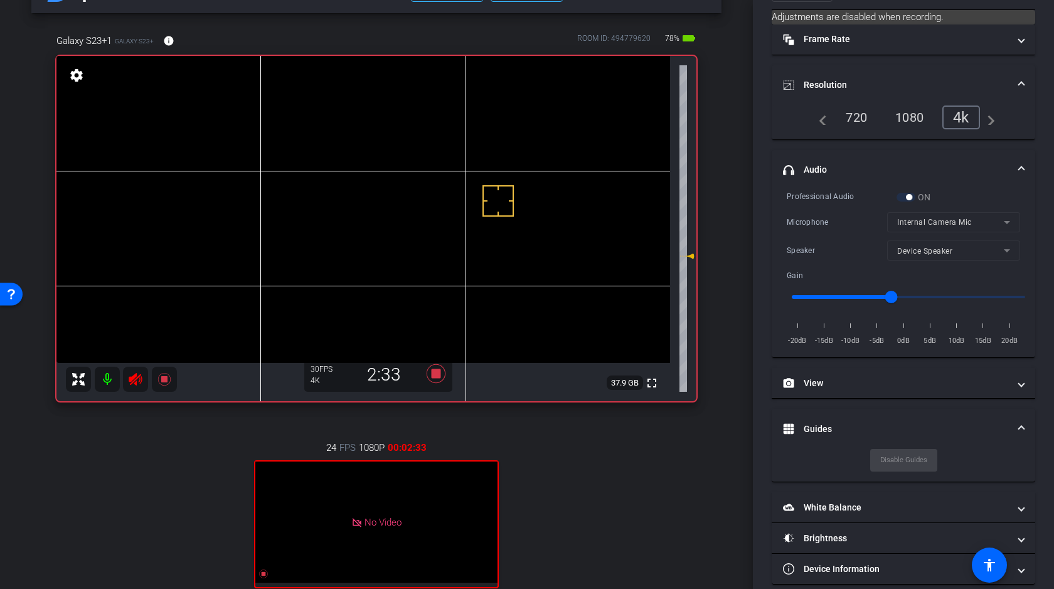
click at [495, 226] on video at bounding box center [363, 209] width 614 height 307
click at [137, 381] on icon at bounding box center [135, 379] width 15 height 15
click at [489, 199] on div at bounding box center [498, 200] width 31 height 31
click at [138, 376] on icon at bounding box center [135, 379] width 15 height 15
click at [136, 381] on icon at bounding box center [135, 379] width 13 height 13
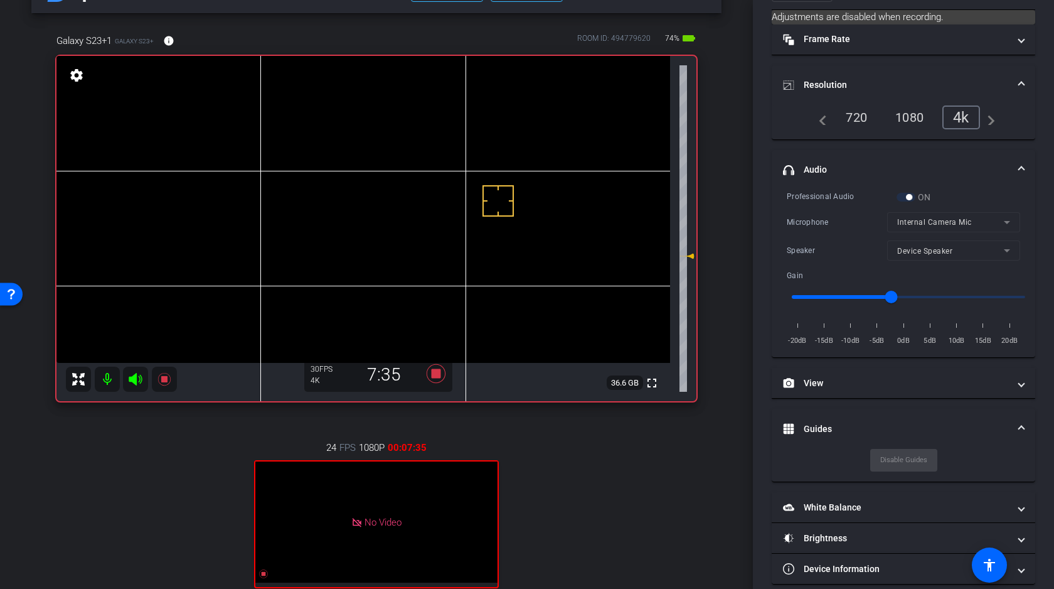
click at [505, 200] on div at bounding box center [498, 200] width 31 height 31
click at [135, 378] on icon at bounding box center [135, 379] width 13 height 13
click at [137, 377] on icon at bounding box center [135, 379] width 15 height 15
click at [440, 372] on icon at bounding box center [436, 373] width 19 height 19
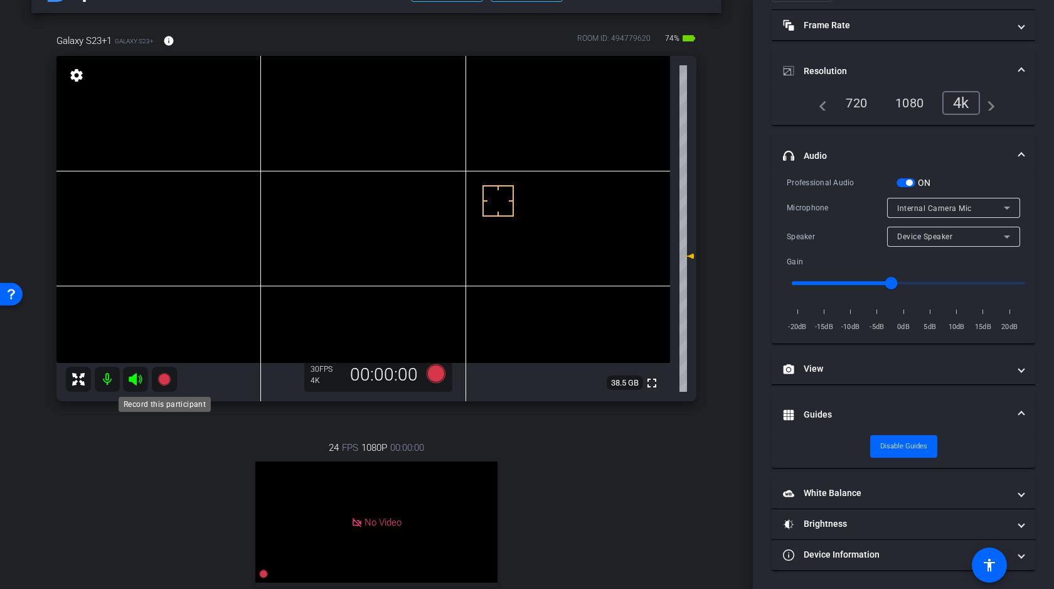
click at [165, 377] on icon at bounding box center [164, 379] width 13 height 13
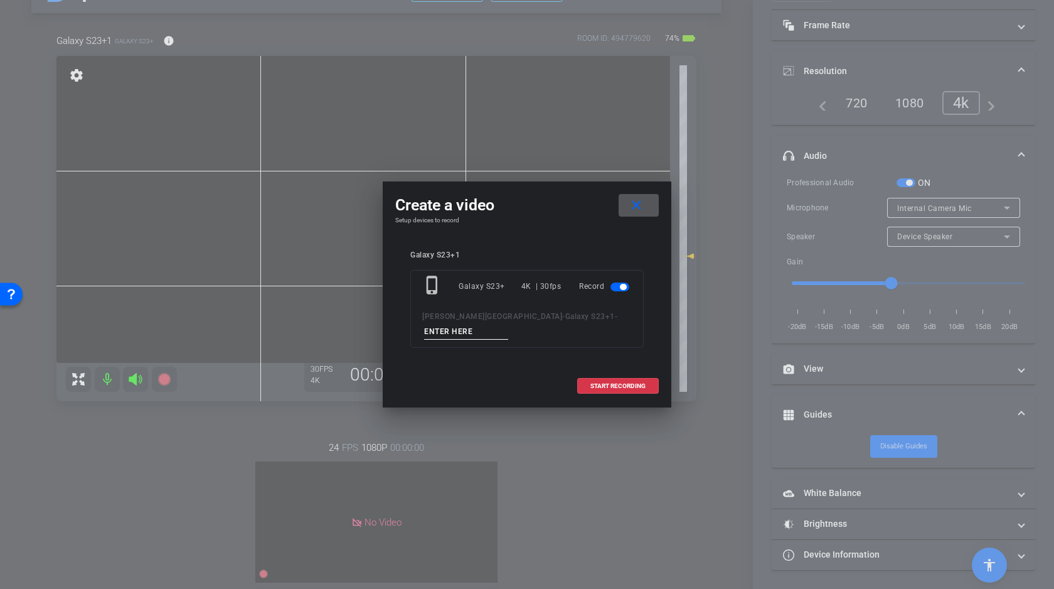
click at [508, 324] on input at bounding box center [466, 332] width 84 height 16
type input "Clean Plate 1"
click at [613, 383] on span "START RECORDING" at bounding box center [618, 386] width 55 height 6
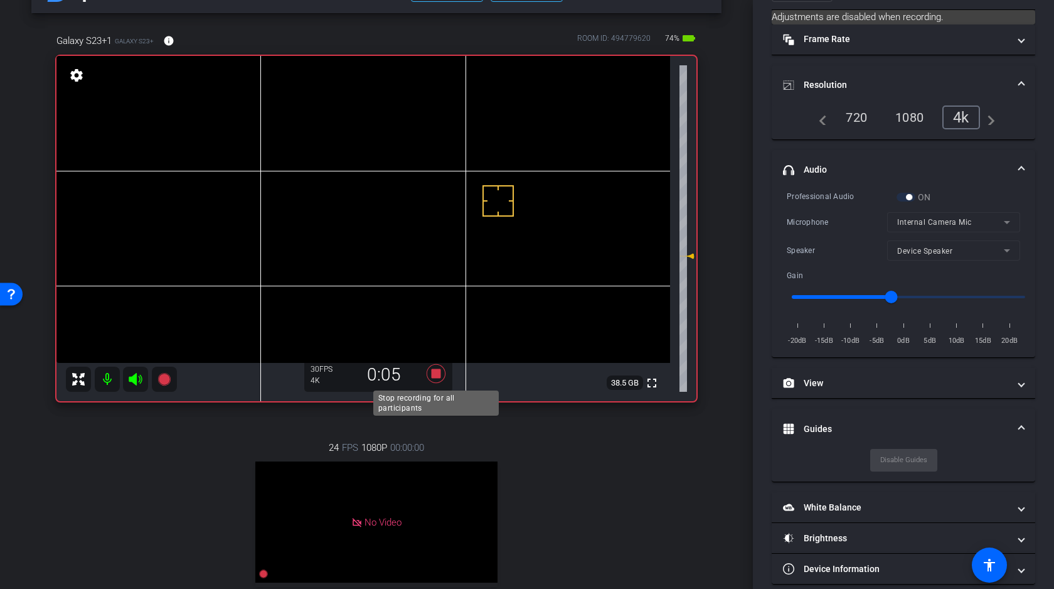
click at [438, 372] on icon at bounding box center [436, 373] width 19 height 19
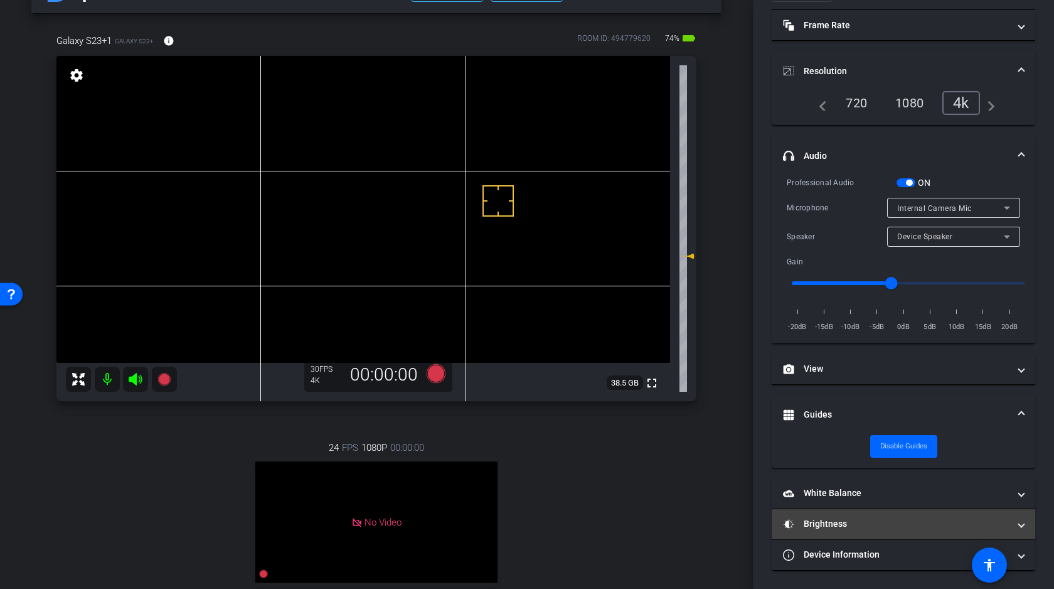
click at [860, 517] on mat-panel-title "Brightness" at bounding box center [896, 523] width 226 height 13
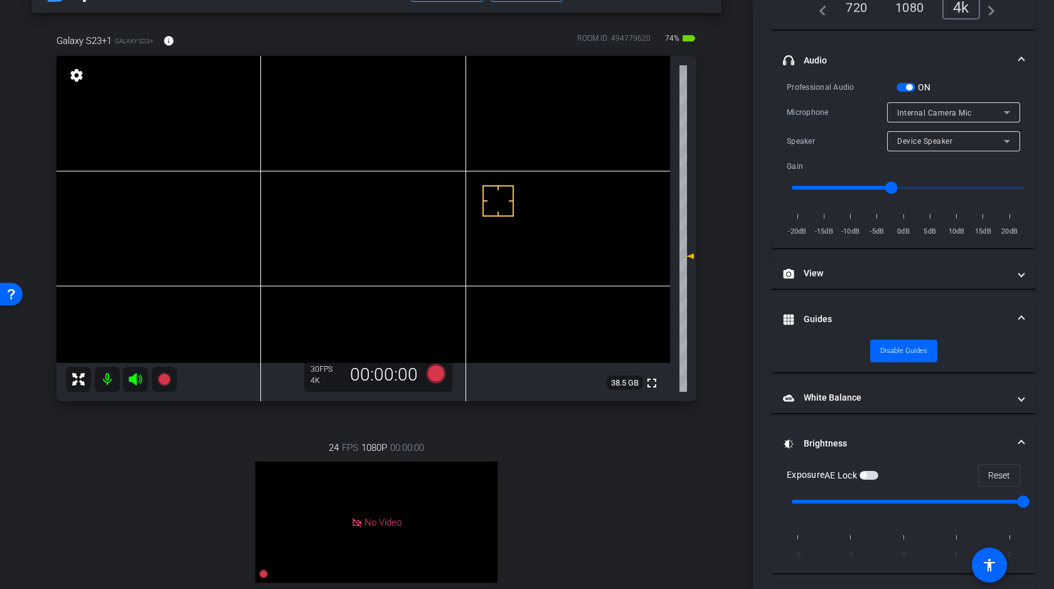
scroll to position [208, 0]
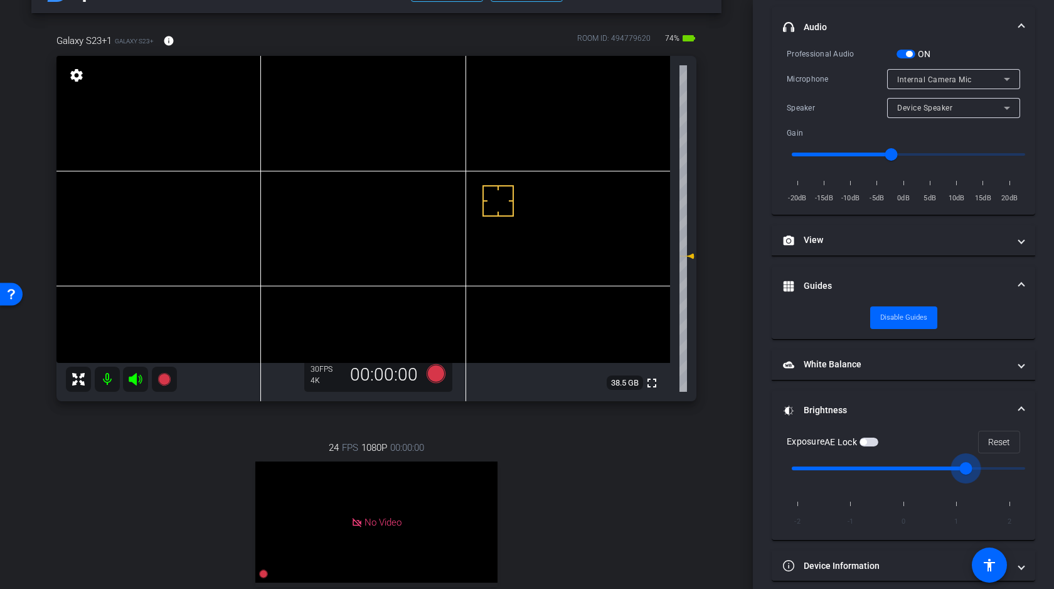
type input "1"
click at [955, 467] on input "range" at bounding box center [909, 468] width 260 height 28
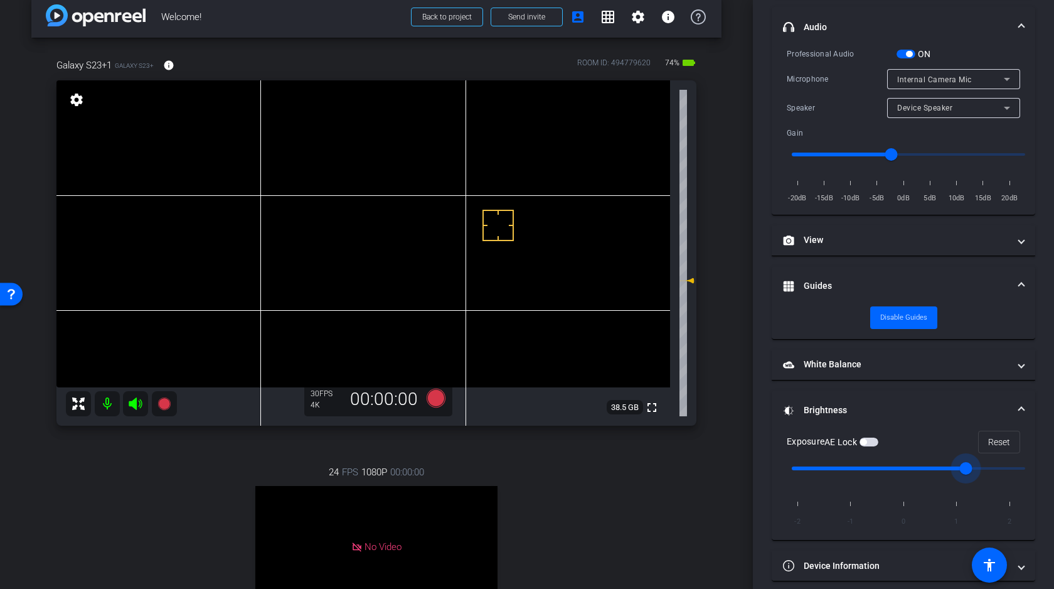
scroll to position [9, 0]
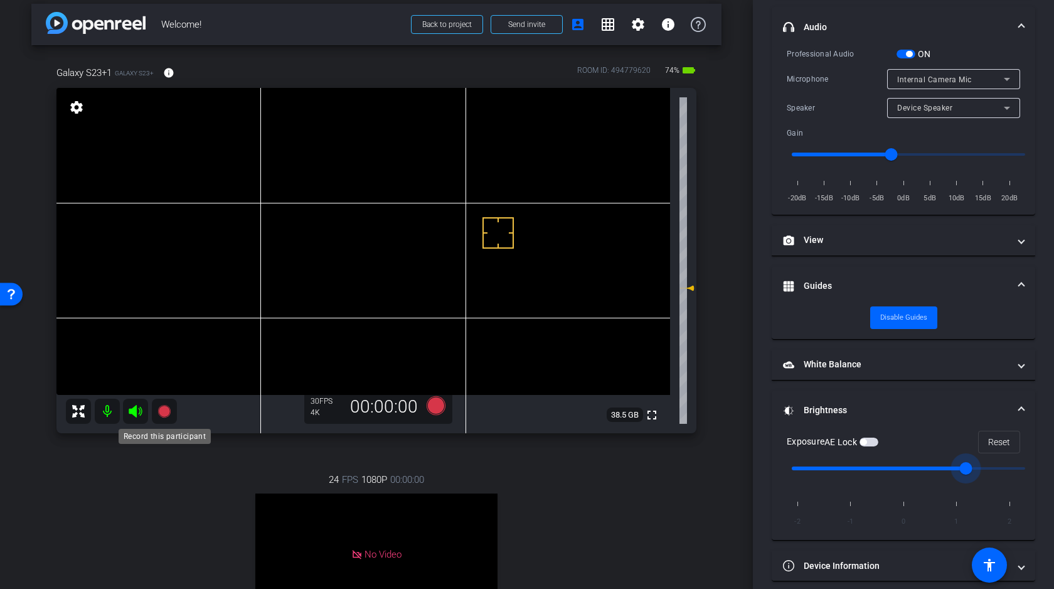
click at [166, 410] on icon at bounding box center [164, 411] width 13 height 13
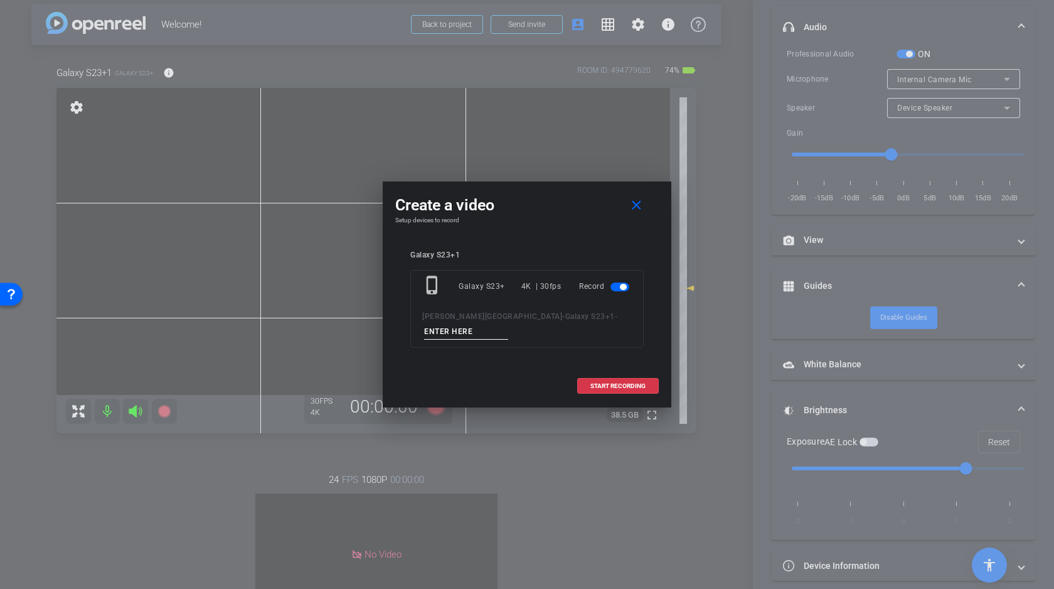
click at [508, 324] on input at bounding box center [466, 332] width 84 height 16
type input "Clean Plate 2"
click at [624, 383] on span "START RECORDING" at bounding box center [618, 386] width 55 height 6
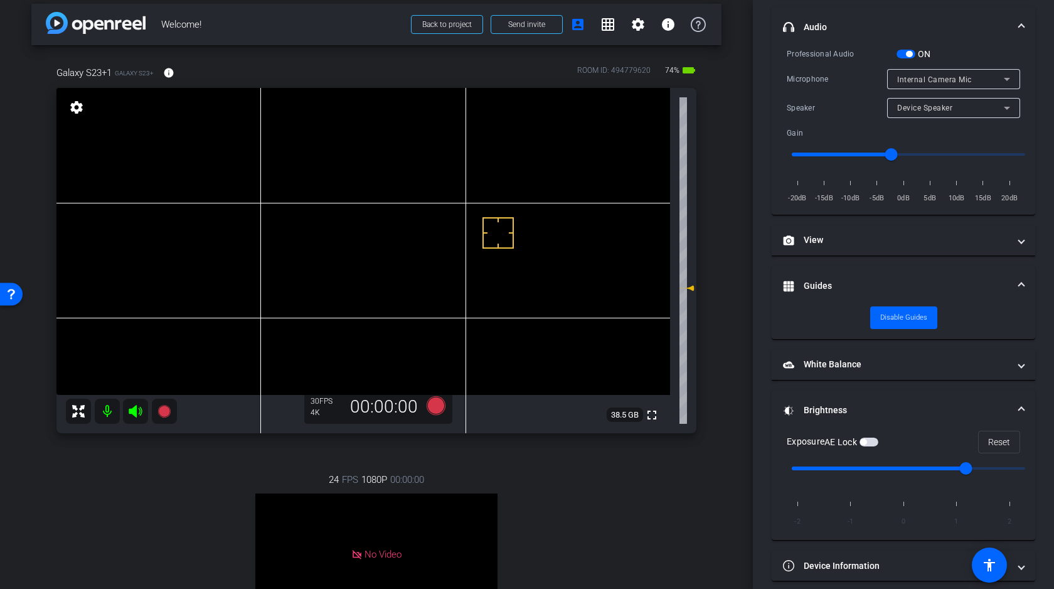
scroll to position [222, 0]
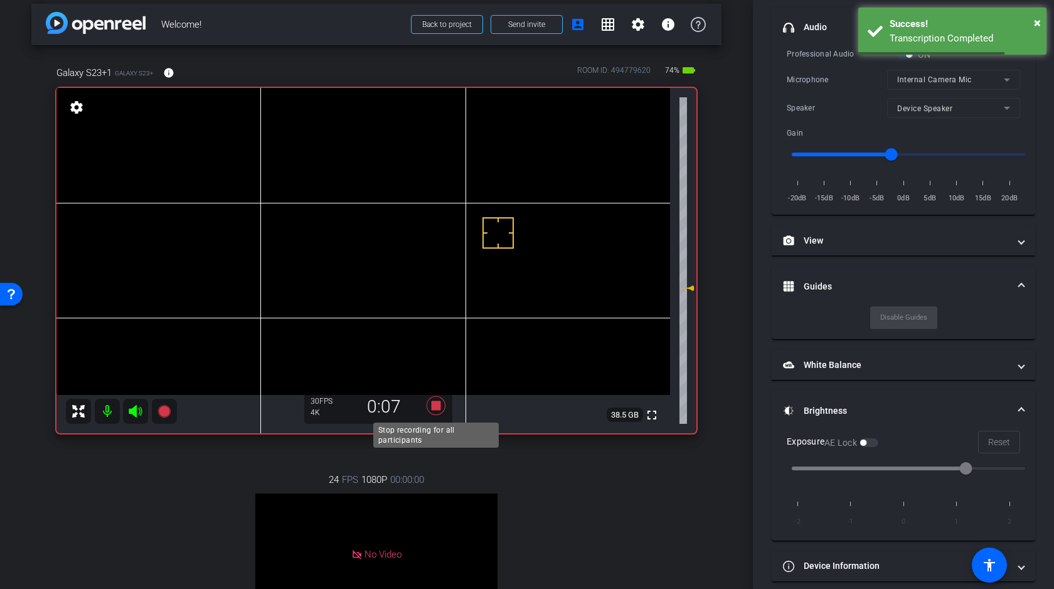
click at [439, 405] on icon at bounding box center [436, 405] width 19 height 19
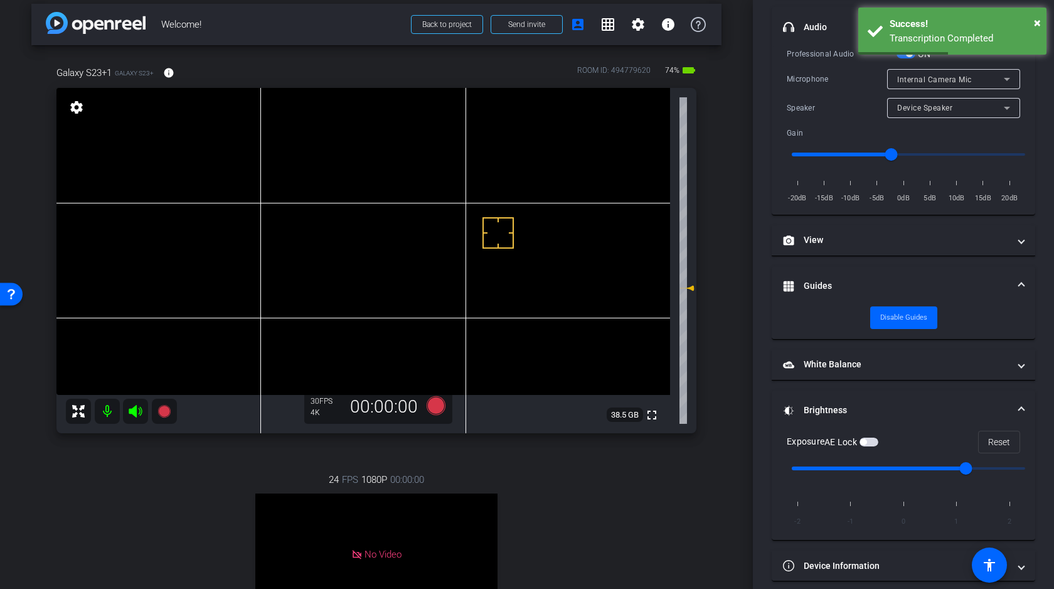
type input "-1"
click at [855, 466] on input "range" at bounding box center [909, 468] width 260 height 28
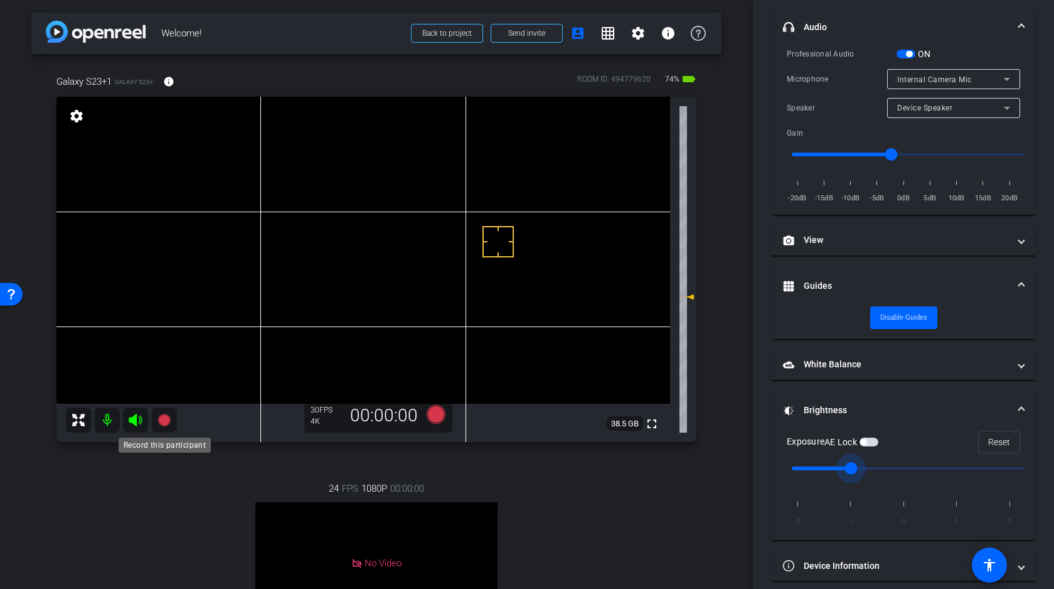
click at [162, 419] on icon at bounding box center [164, 420] width 13 height 13
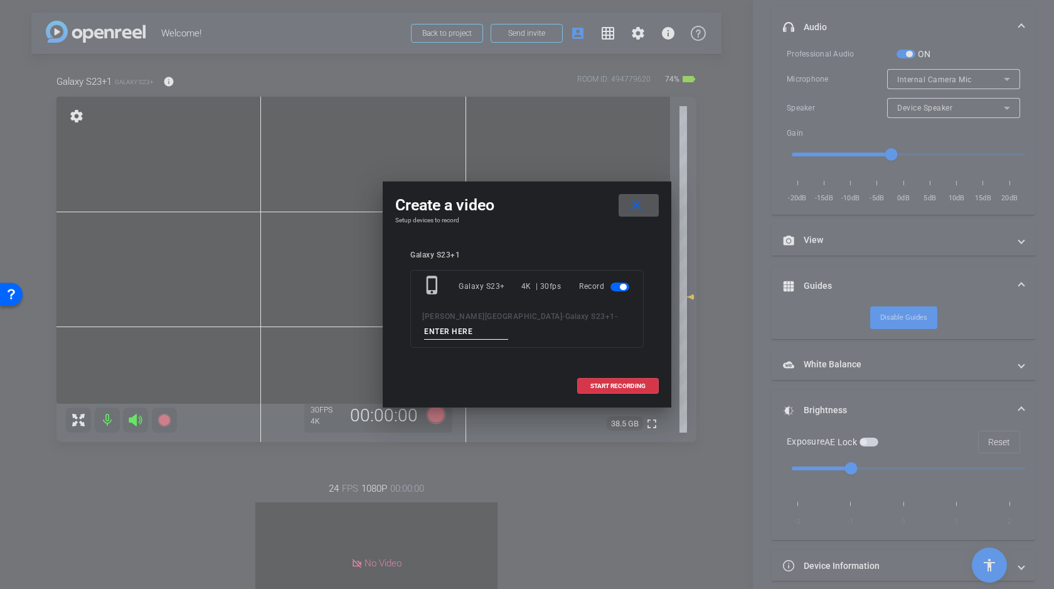
click at [508, 324] on input at bounding box center [466, 332] width 84 height 16
type input "Clean Plate 3"
click at [626, 383] on span "START RECORDING" at bounding box center [618, 386] width 55 height 6
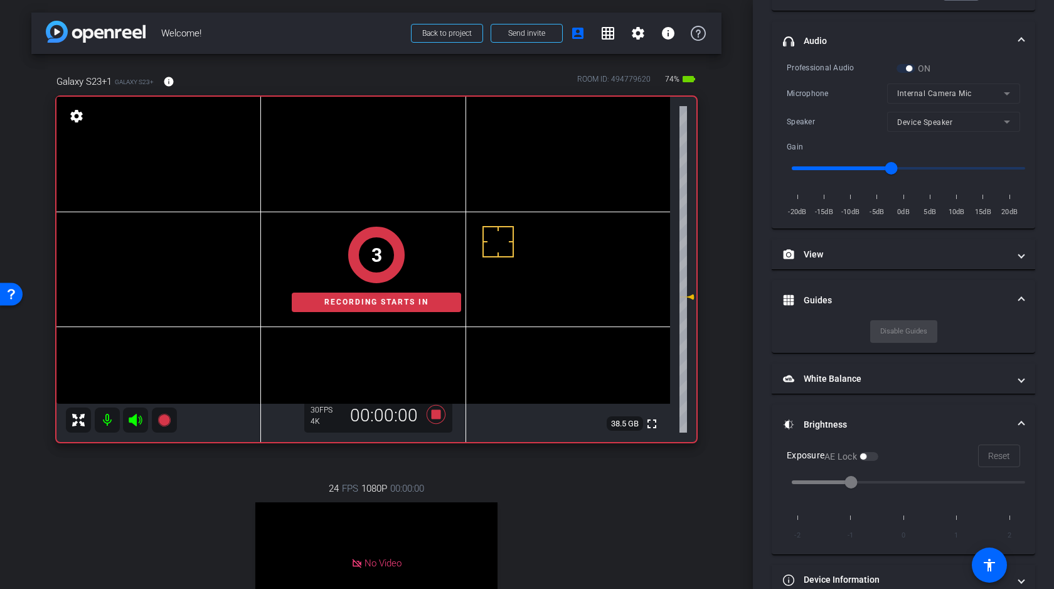
scroll to position [222, 0]
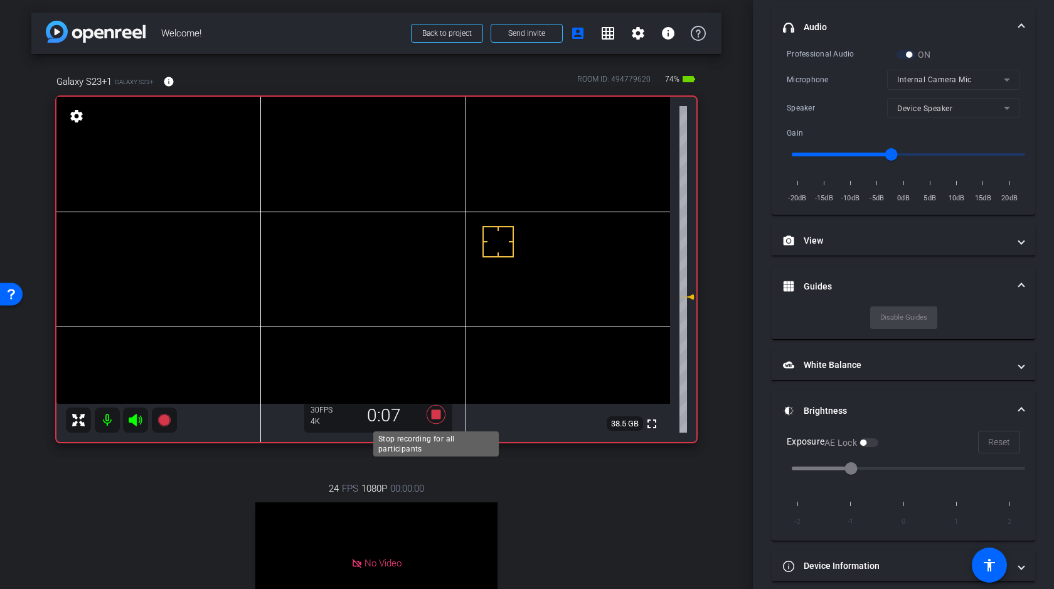
click at [437, 413] on icon at bounding box center [436, 414] width 19 height 19
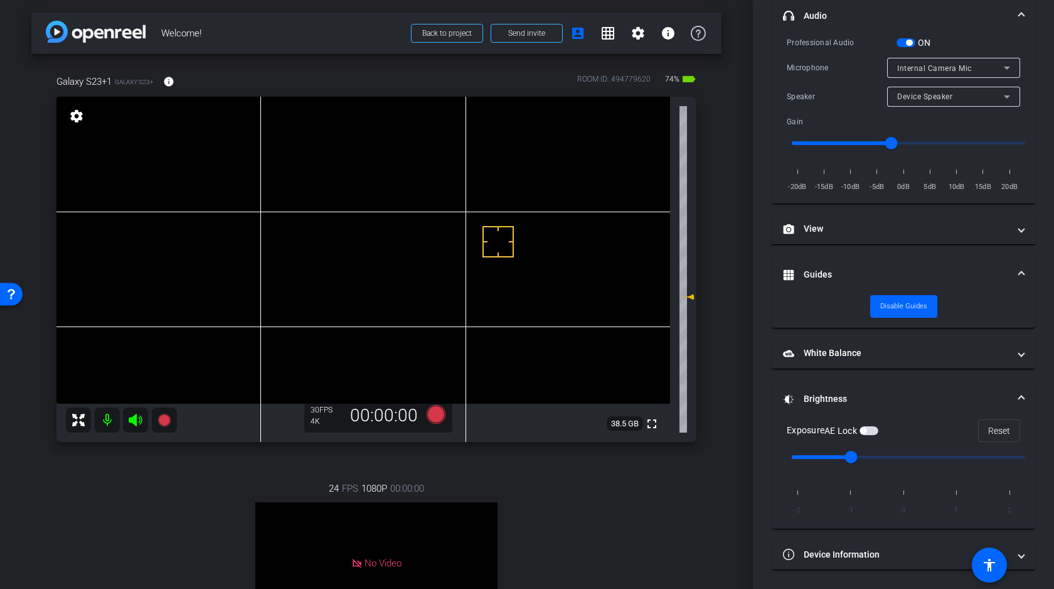
scroll to position [208, 0]
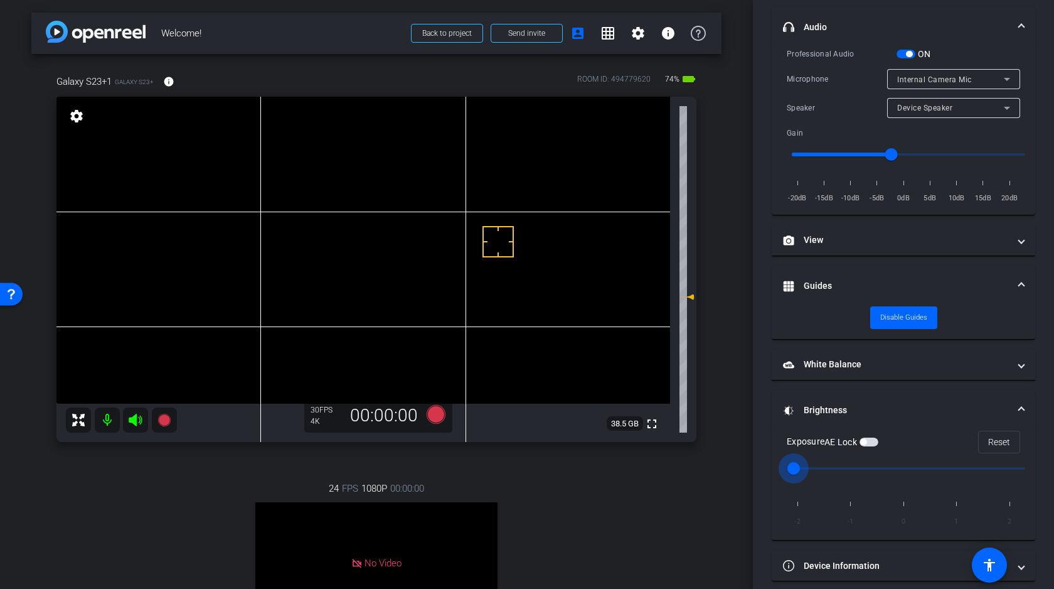
type input "-2"
click at [800, 465] on input "range" at bounding box center [909, 468] width 260 height 28
click at [166, 419] on icon at bounding box center [164, 420] width 13 height 13
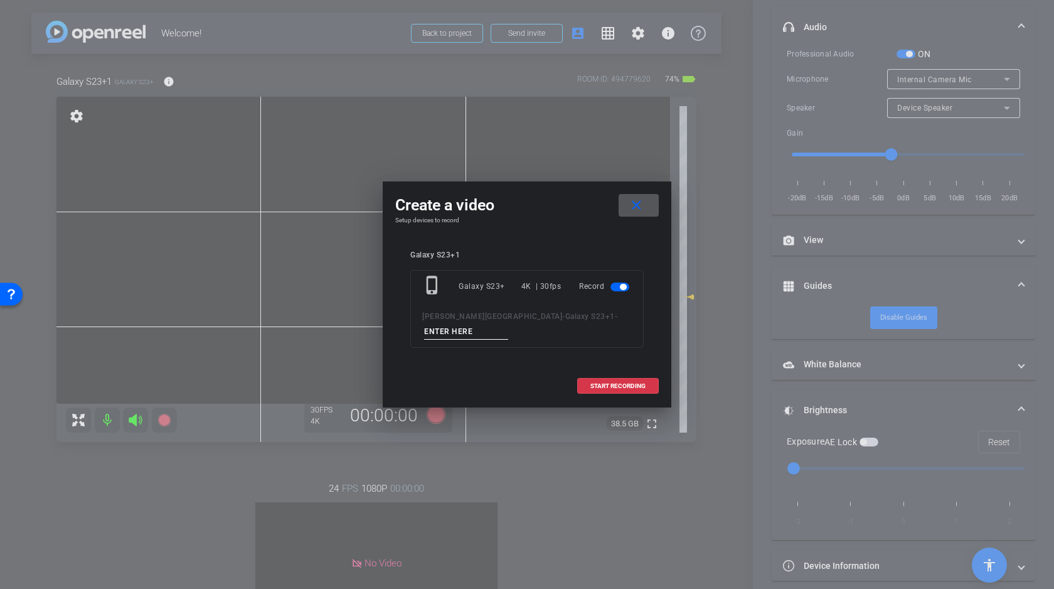
click at [508, 324] on input at bounding box center [466, 332] width 84 height 16
type input "Clean Plate 4"
click at [601, 383] on span "START RECORDING" at bounding box center [618, 386] width 55 height 6
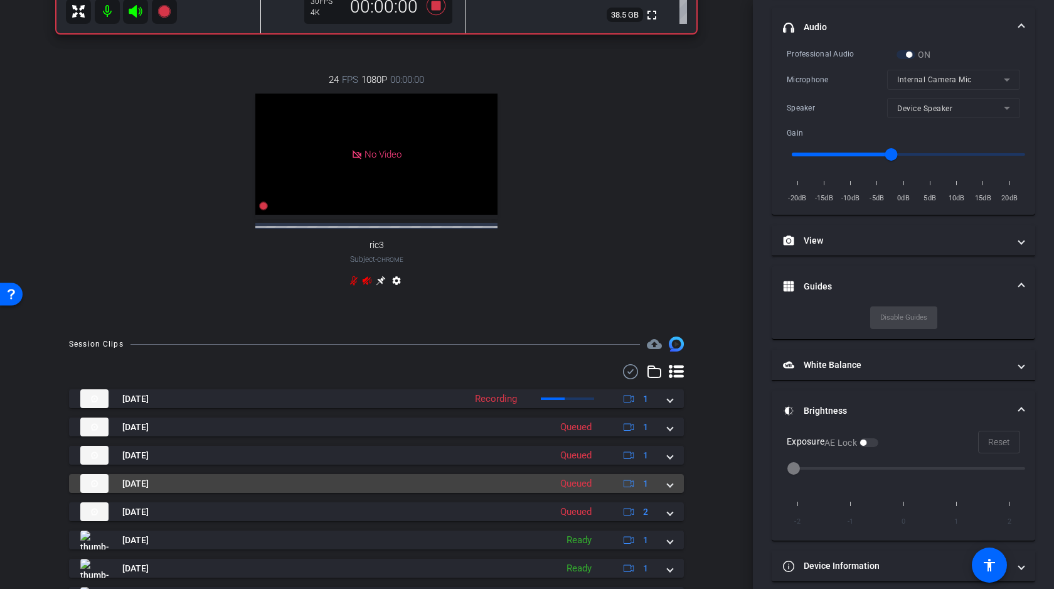
scroll to position [427, 0]
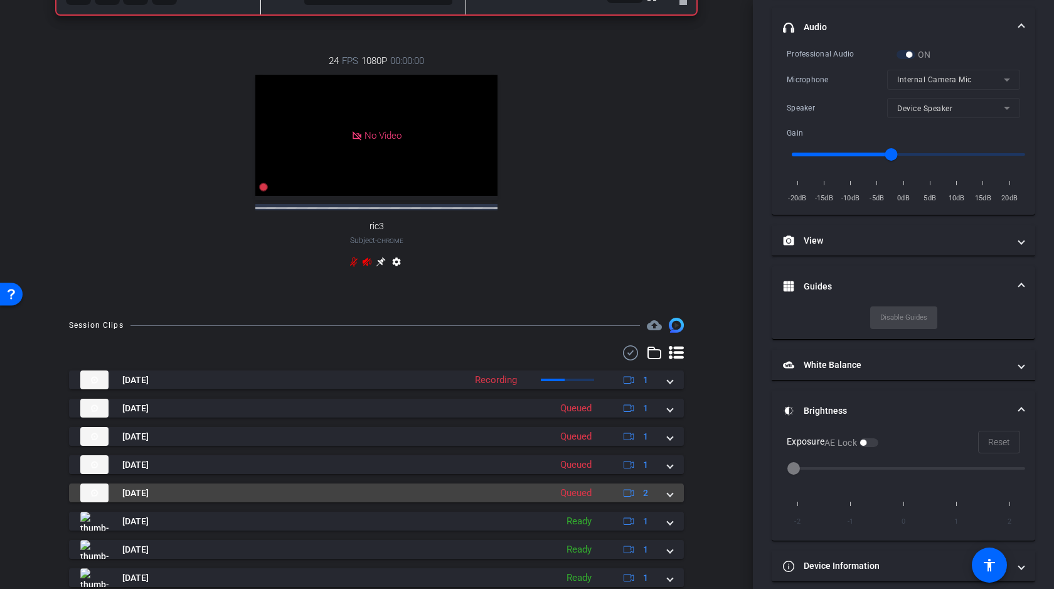
click at [668, 486] on span at bounding box center [670, 492] width 5 height 13
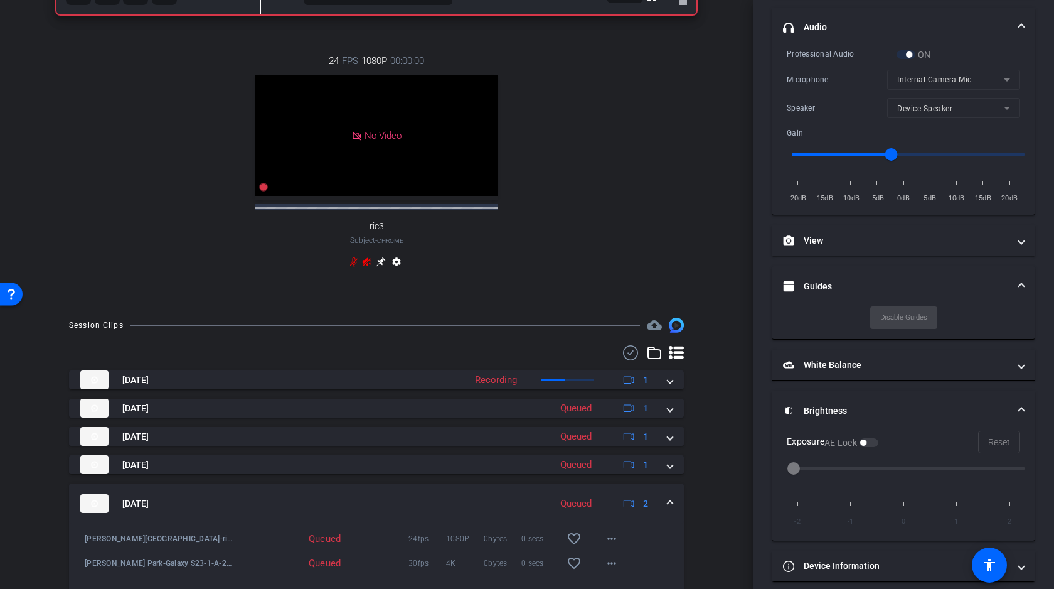
scroll to position [465, 0]
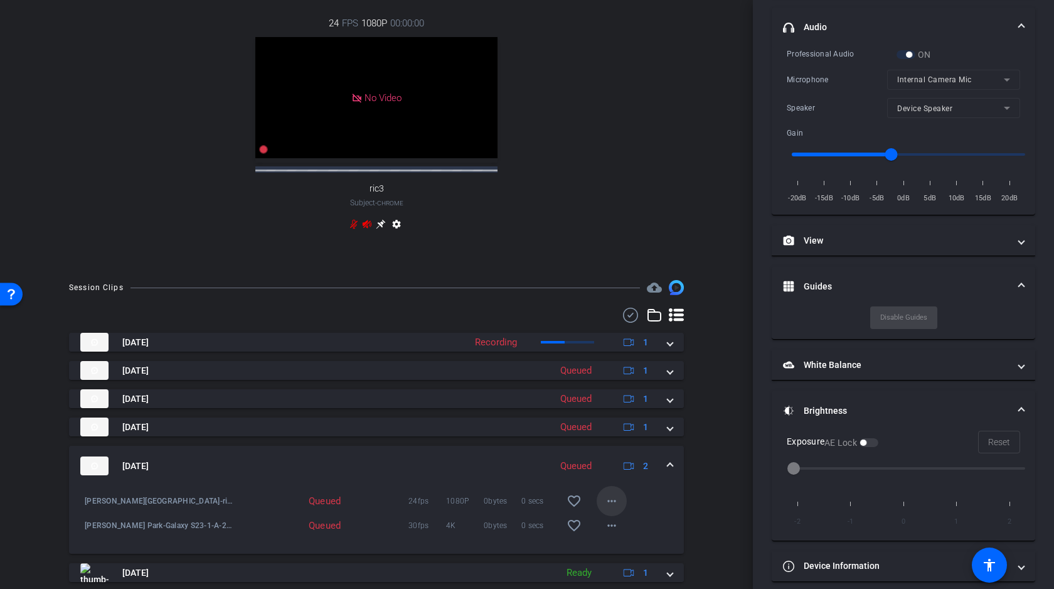
click at [611, 493] on mat-icon "more_horiz" at bounding box center [611, 500] width 15 height 15
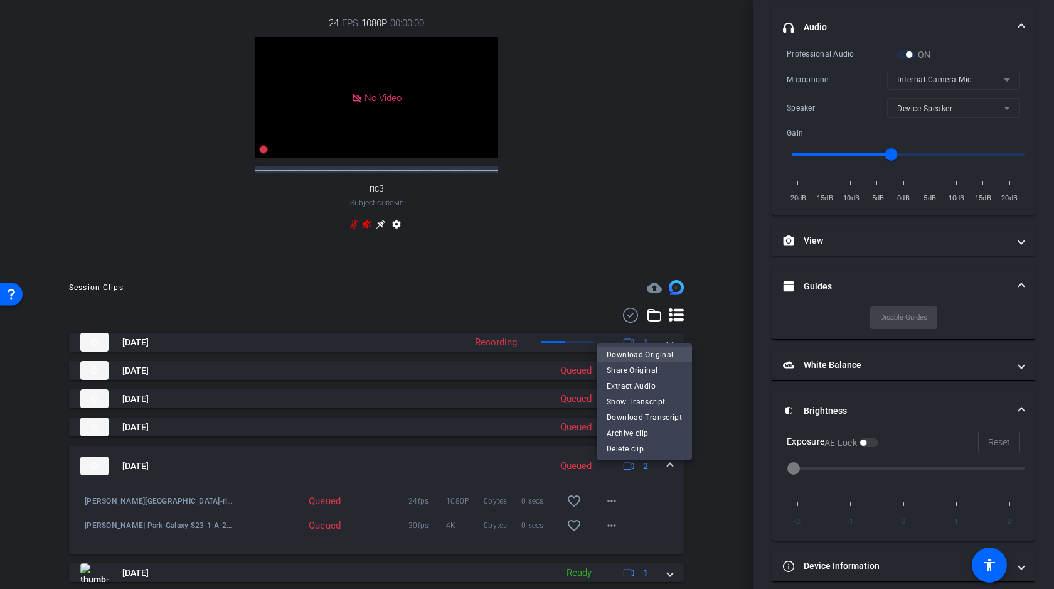
click at [638, 355] on span "Download Original" at bounding box center [644, 353] width 75 height 15
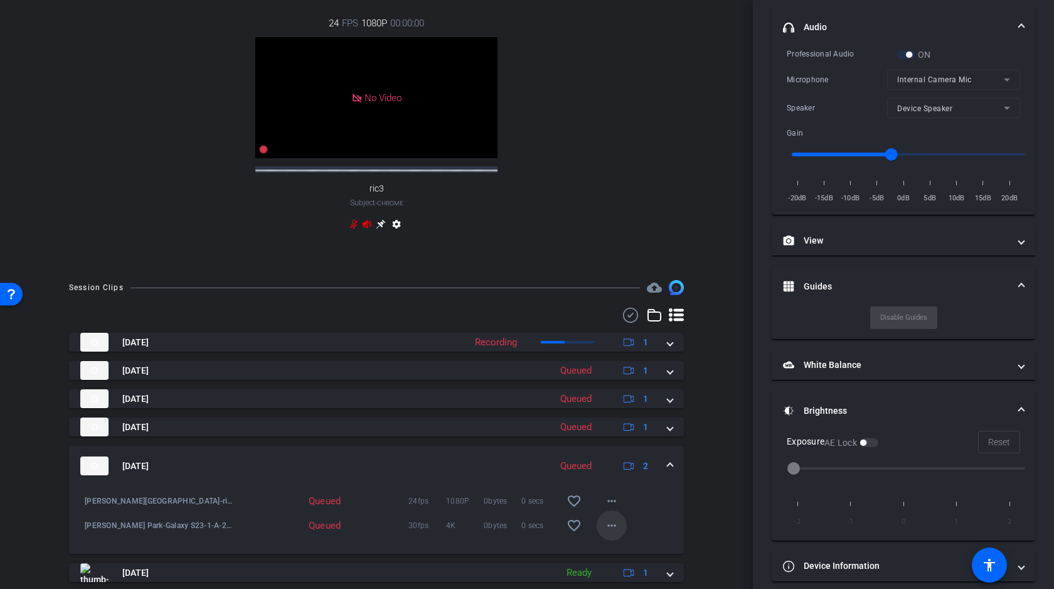
click at [613, 518] on mat-icon "more_horiz" at bounding box center [611, 525] width 15 height 15
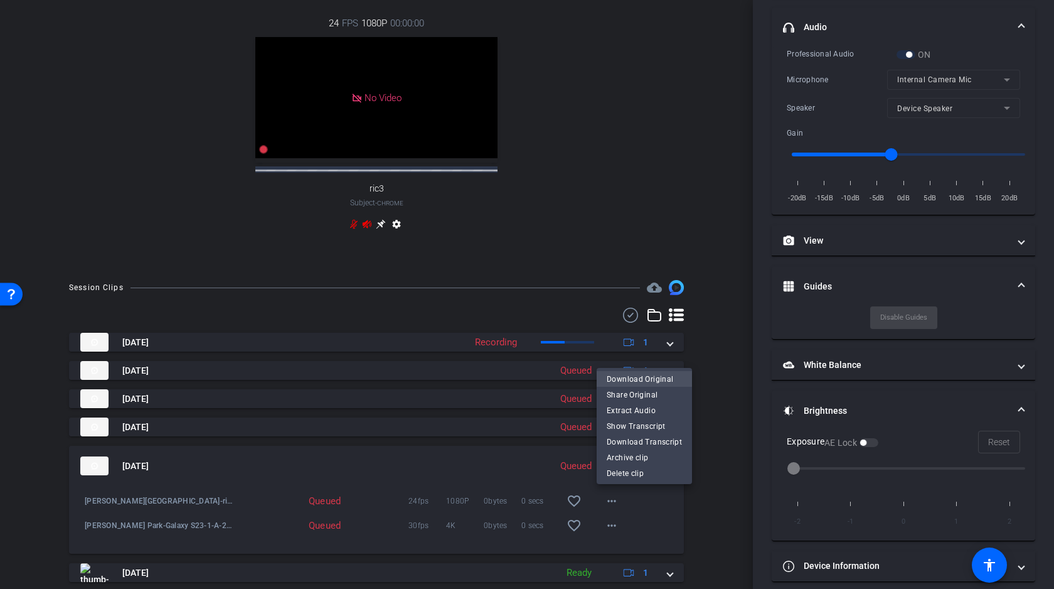
click at [644, 380] on span "Download Original" at bounding box center [644, 378] width 75 height 15
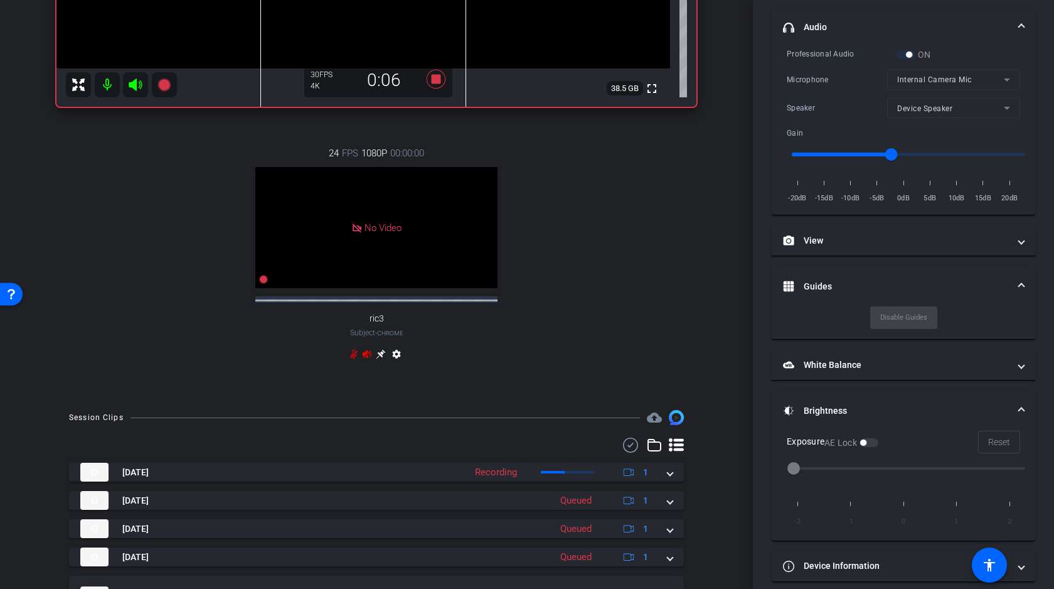
scroll to position [0, 0]
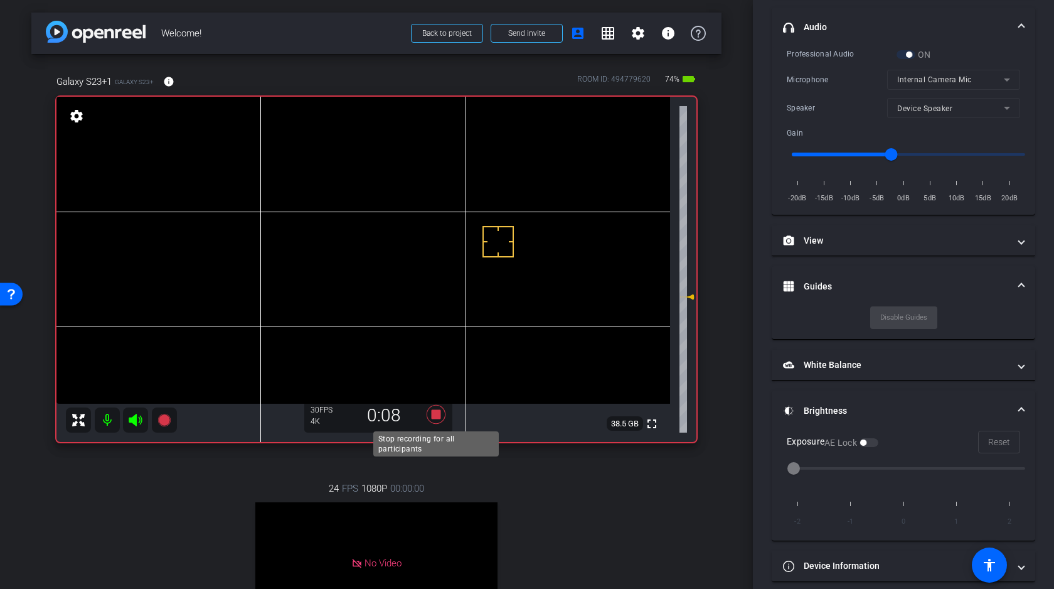
click at [442, 412] on icon at bounding box center [436, 414] width 30 height 23
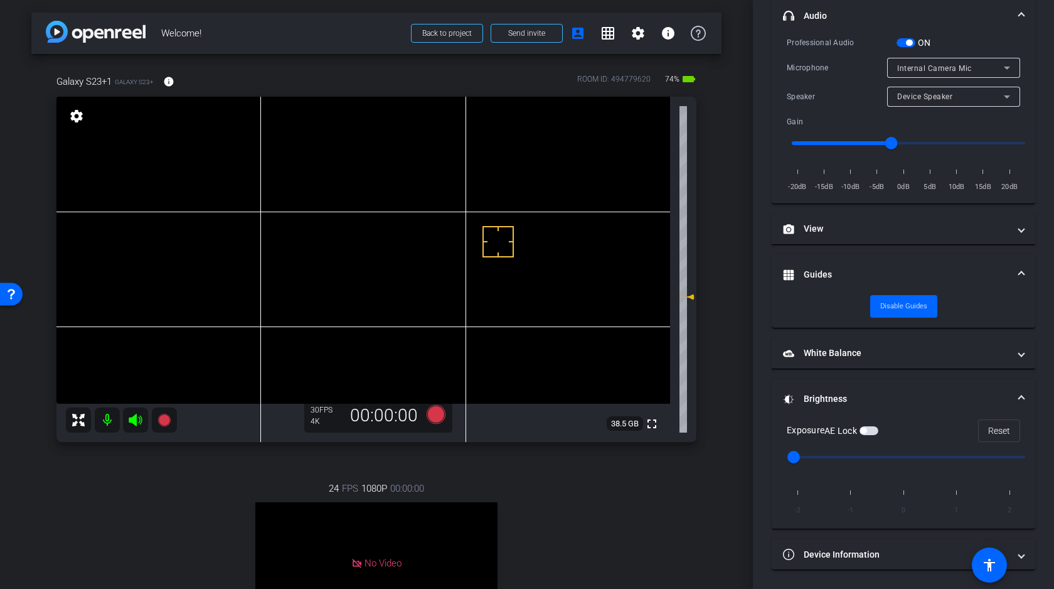
scroll to position [208, 0]
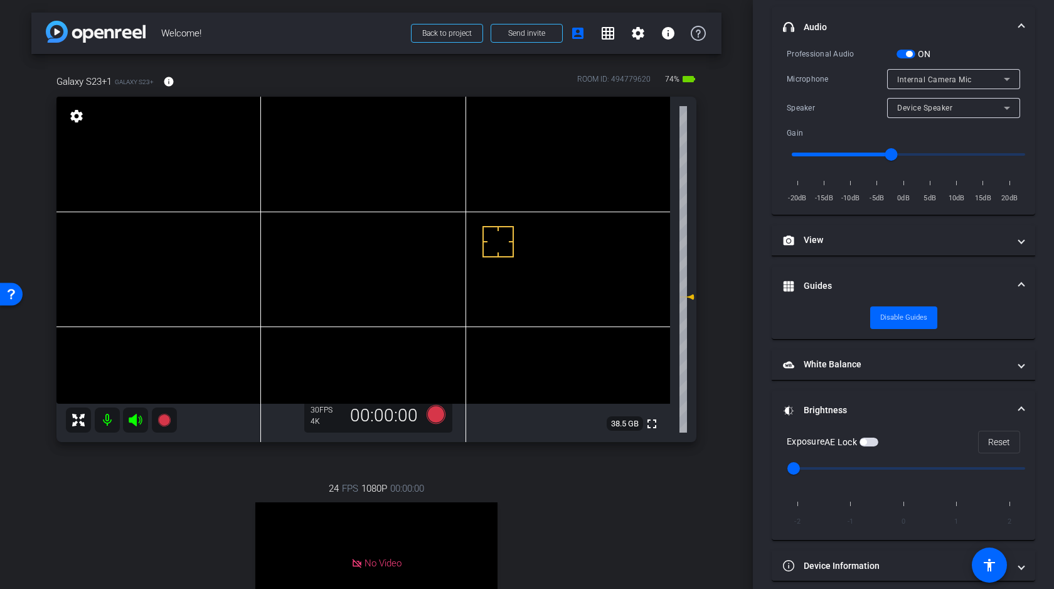
click at [721, 332] on div "Galaxy S23+1 Galaxy S23+ info ROOM ID: 494779620 74% battery_std fullscreen set…" at bounding box center [376, 393] width 690 height 678
type input "0"
click at [903, 464] on input "range" at bounding box center [909, 468] width 260 height 28
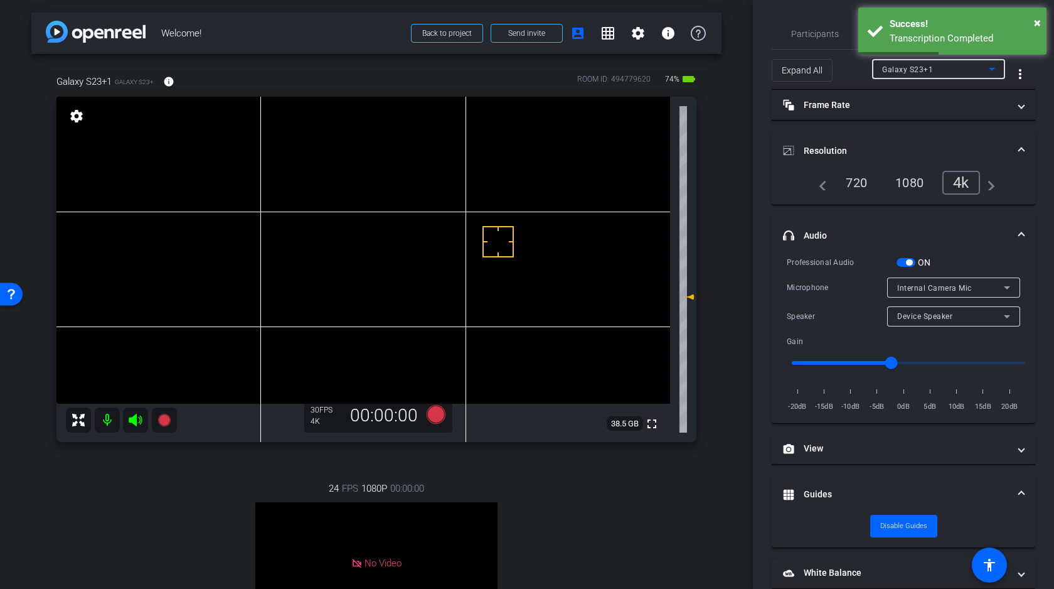
click at [913, 66] on span "Galaxy S23+1" at bounding box center [907, 69] width 51 height 9
click at [899, 93] on mat-option "ric3" at bounding box center [938, 94] width 133 height 20
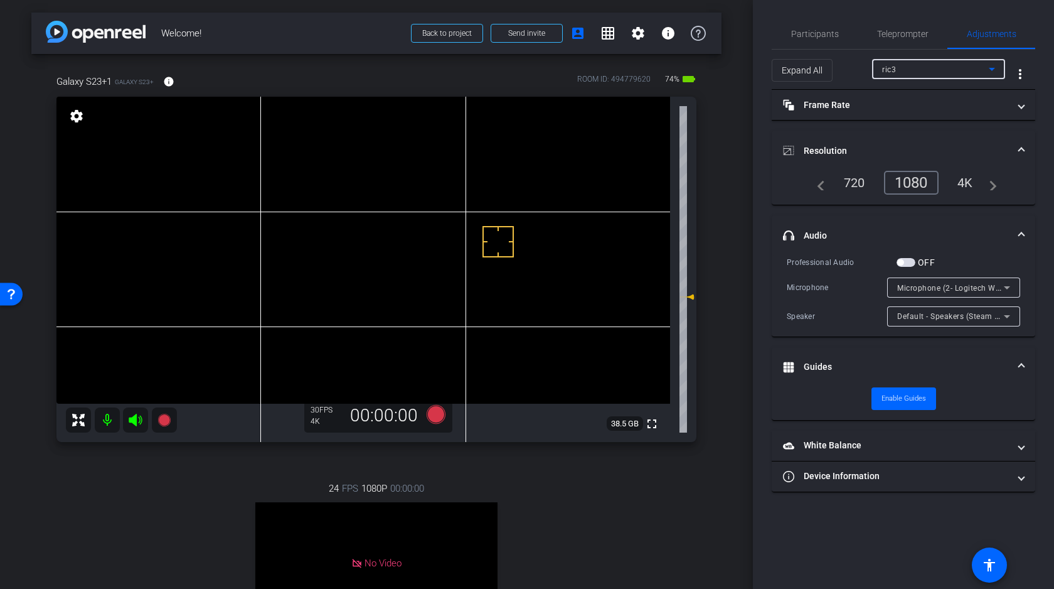
click at [897, 68] on div "ric3" at bounding box center [935, 70] width 107 height 16
click at [896, 113] on span "Galaxy S23+1" at bounding box center [907, 114] width 51 height 15
type input "1000"
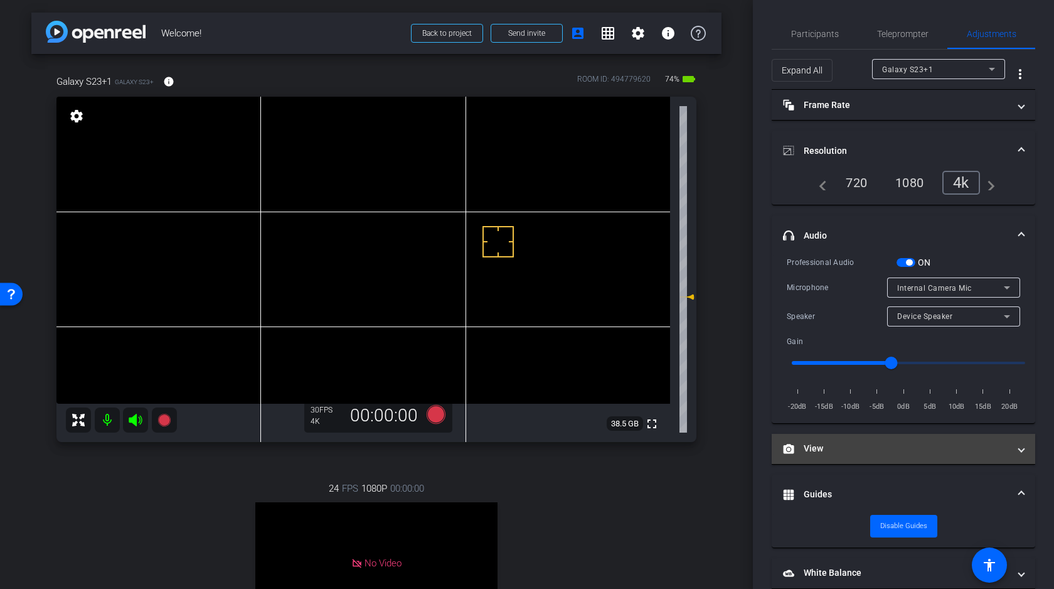
click at [879, 459] on mat-expansion-panel-header "View" at bounding box center [904, 449] width 264 height 30
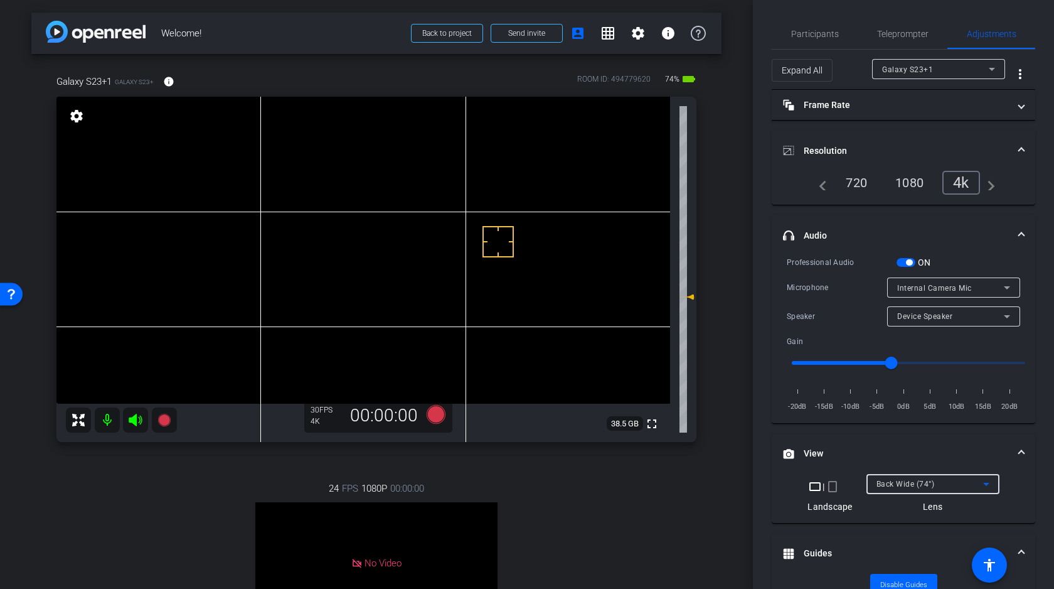
click at [917, 484] on span "Back Wide (74°)" at bounding box center [906, 483] width 58 height 9
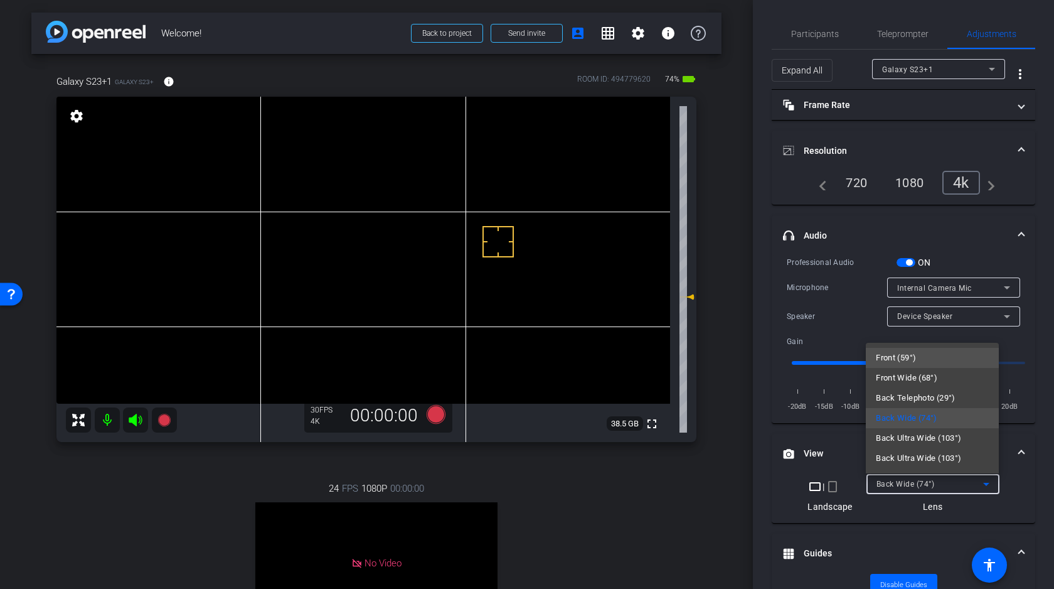
click at [907, 356] on span "Front (59°)" at bounding box center [896, 357] width 40 height 15
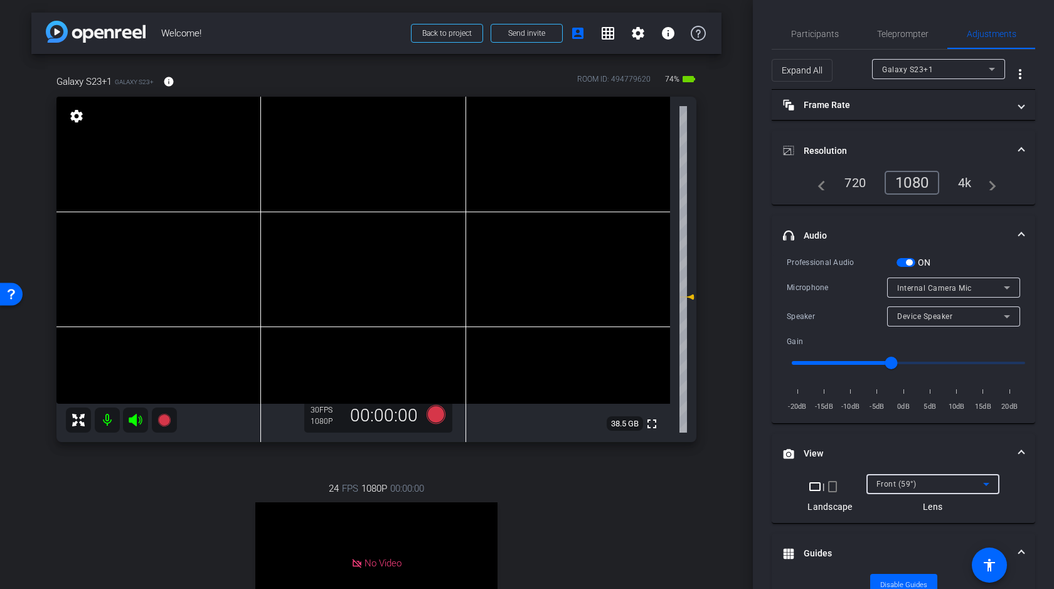
click at [904, 261] on span "button" at bounding box center [906, 262] width 19 height 9
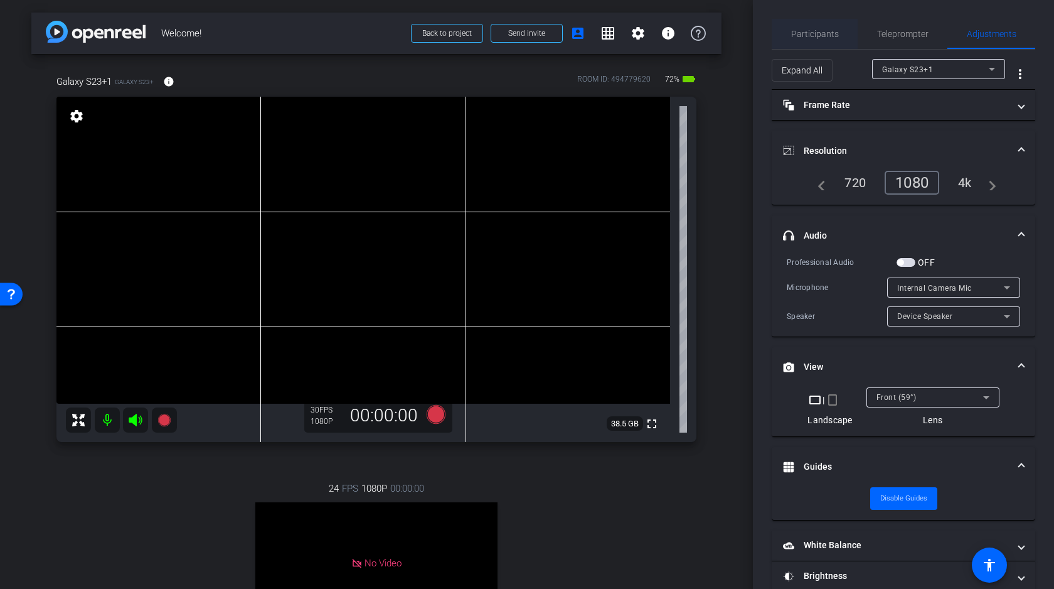
click at [811, 33] on span "Participants" at bounding box center [815, 33] width 48 height 9
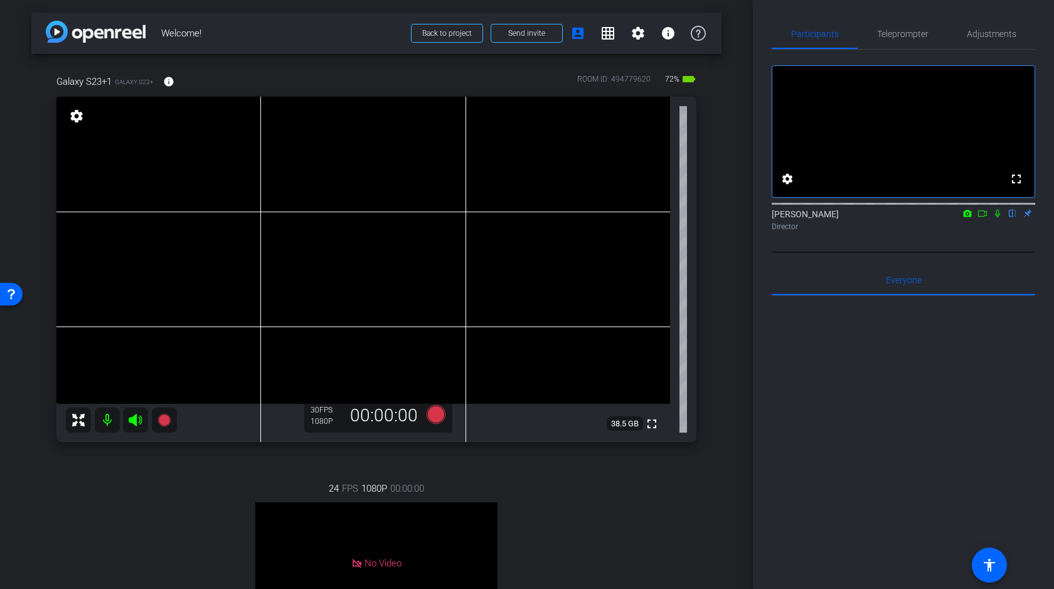
click at [983, 218] on icon at bounding box center [983, 213] width 10 height 9
click at [1013, 218] on icon at bounding box center [1012, 214] width 5 height 8
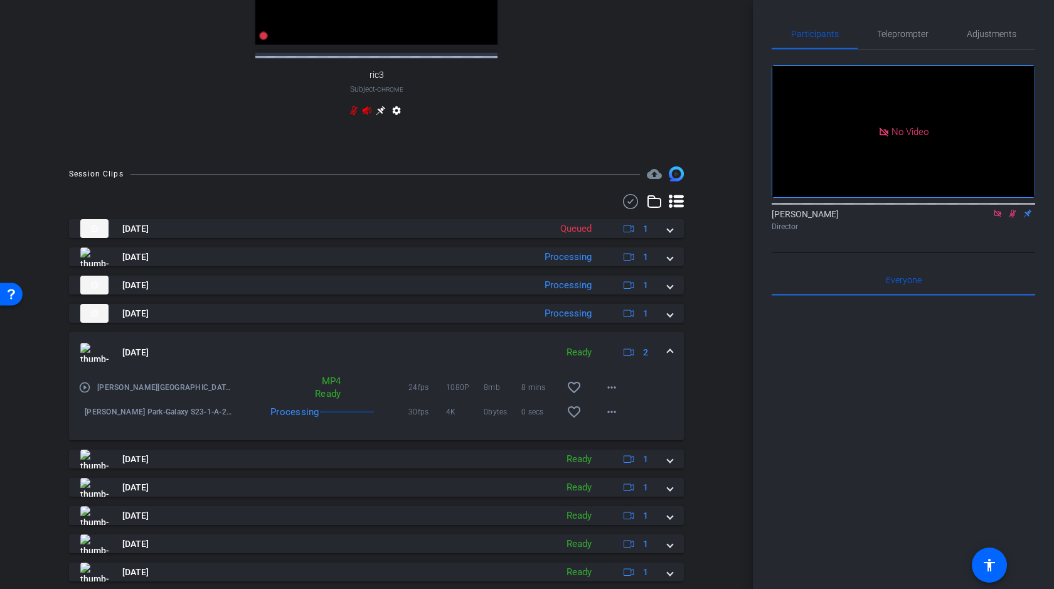
scroll to position [589, 0]
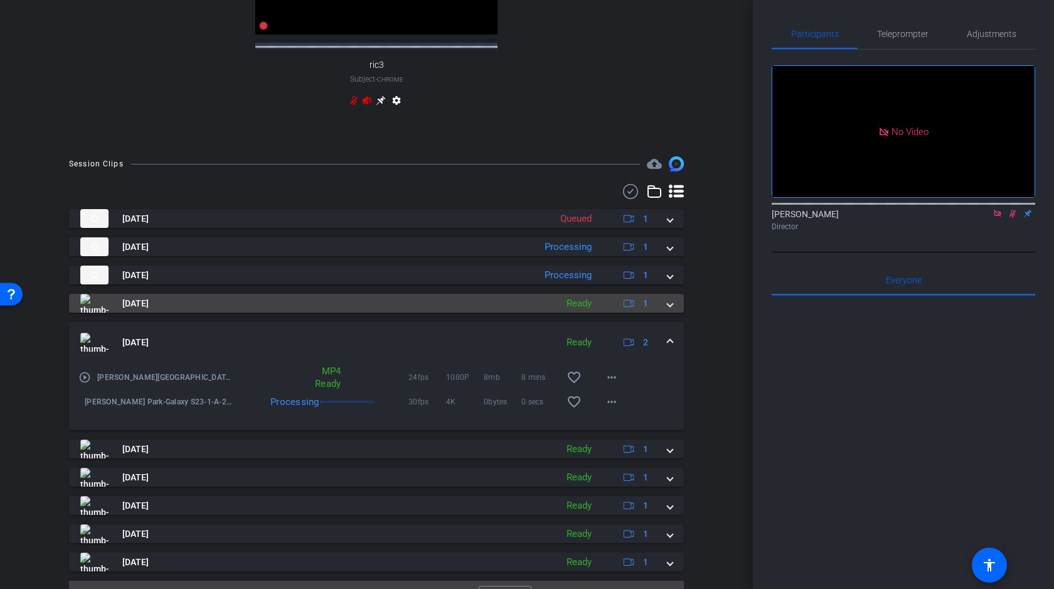
click at [670, 297] on span at bounding box center [670, 303] width 5 height 13
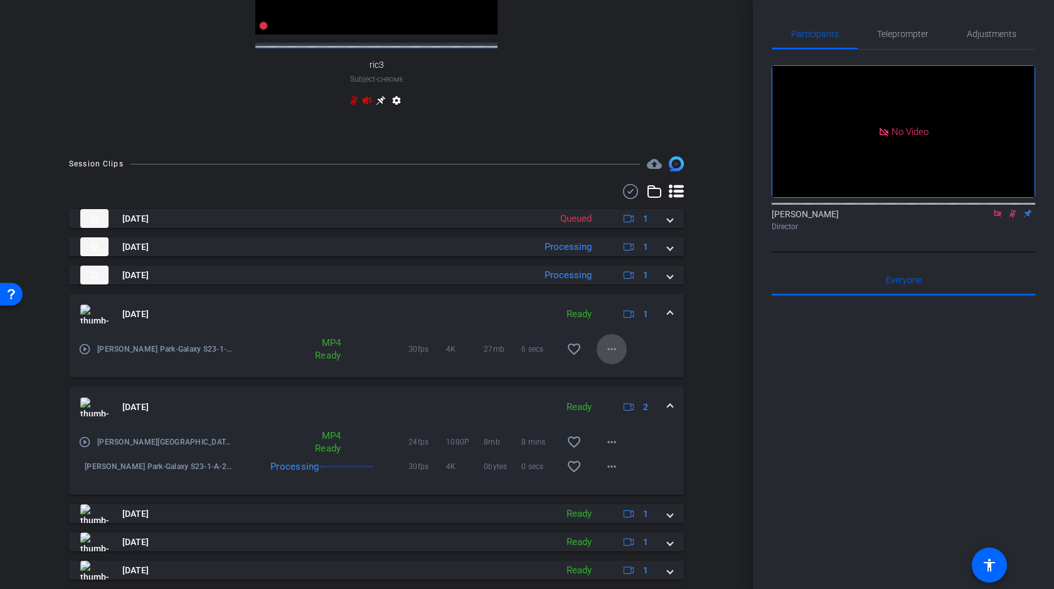
click at [609, 341] on mat-icon "more_horiz" at bounding box center [611, 348] width 15 height 15
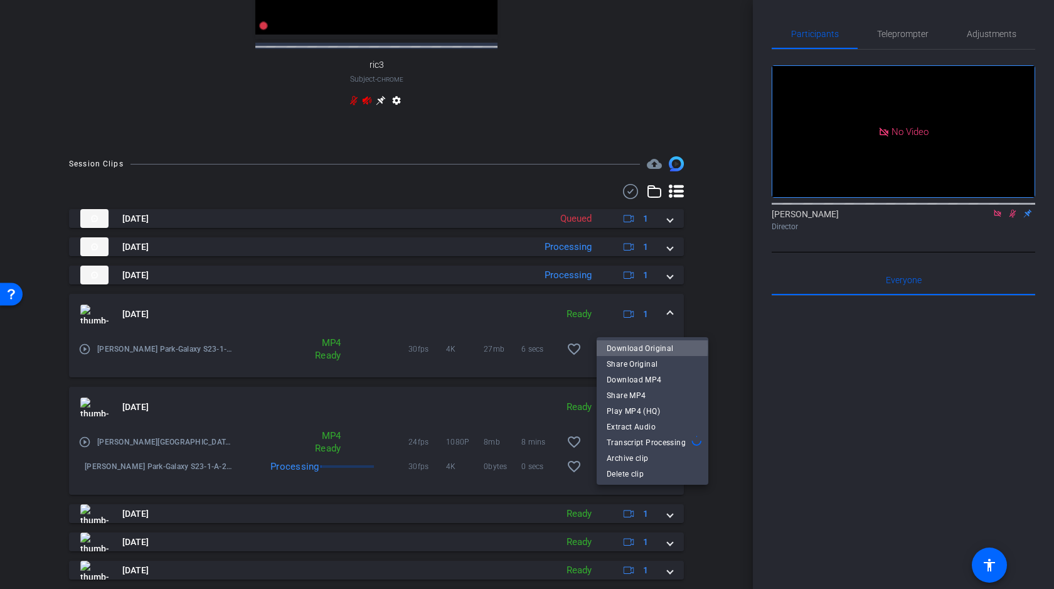
click at [635, 347] on span "Download Original" at bounding box center [653, 348] width 92 height 15
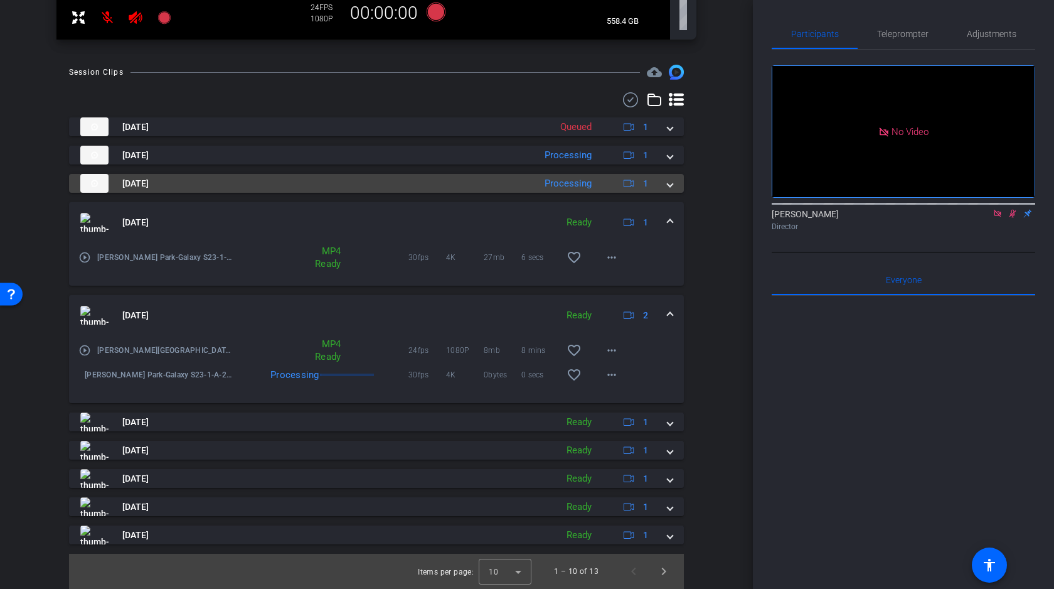
click at [670, 186] on span at bounding box center [670, 183] width 5 height 13
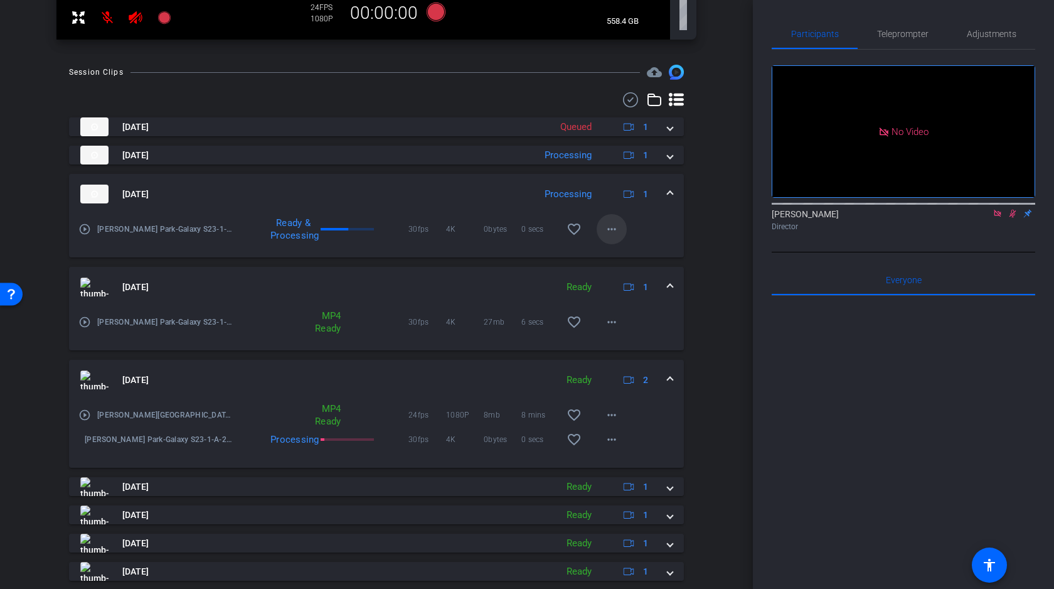
click at [612, 223] on mat-icon "more_horiz" at bounding box center [611, 229] width 15 height 15
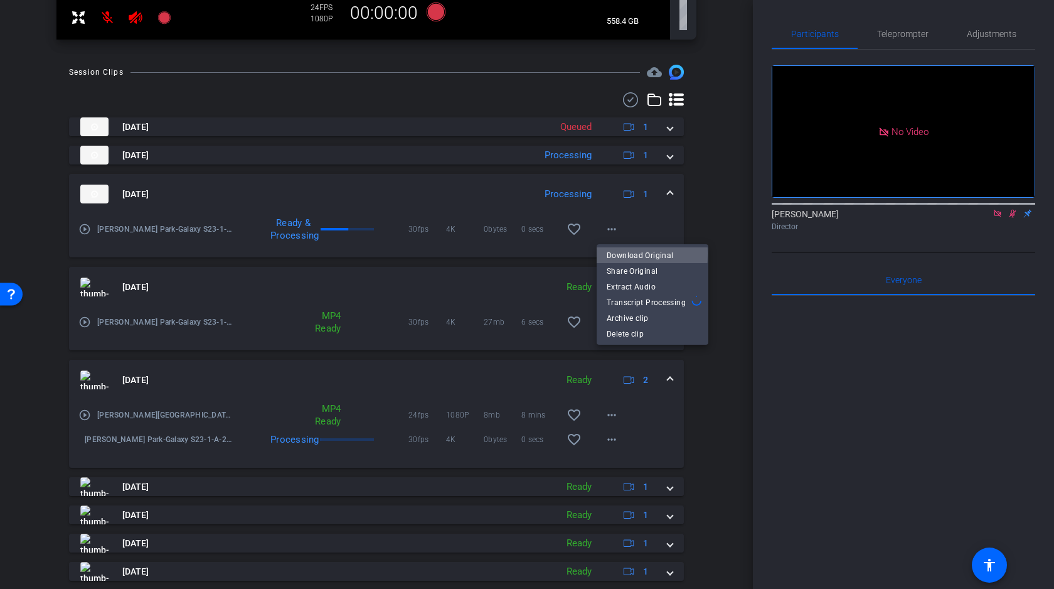
click at [629, 254] on span "Download Original" at bounding box center [653, 255] width 92 height 15
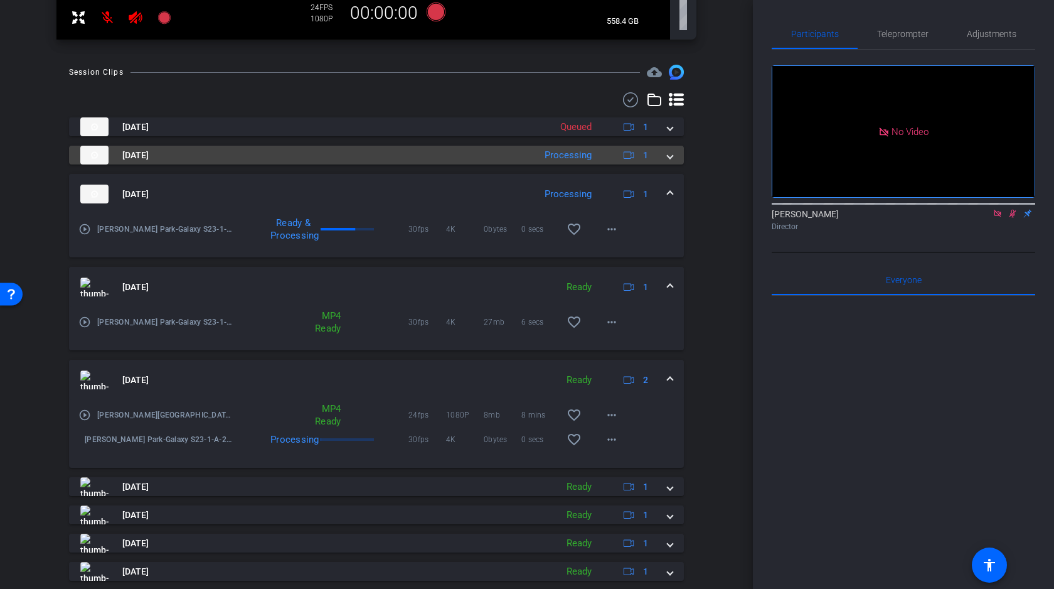
click at [670, 156] on span at bounding box center [670, 155] width 5 height 13
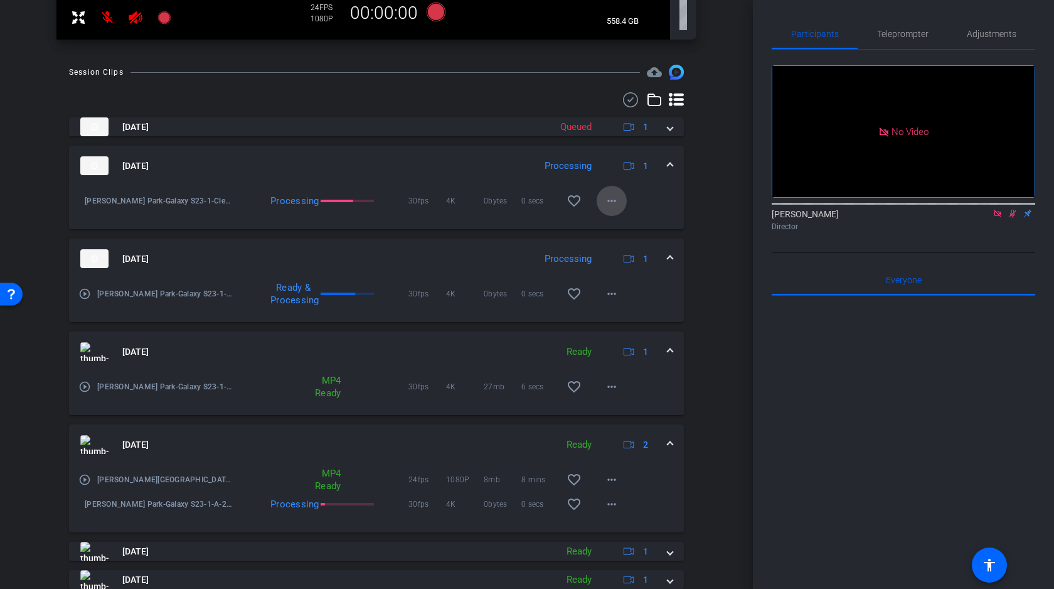
click at [611, 198] on mat-icon "more_horiz" at bounding box center [611, 200] width 15 height 15
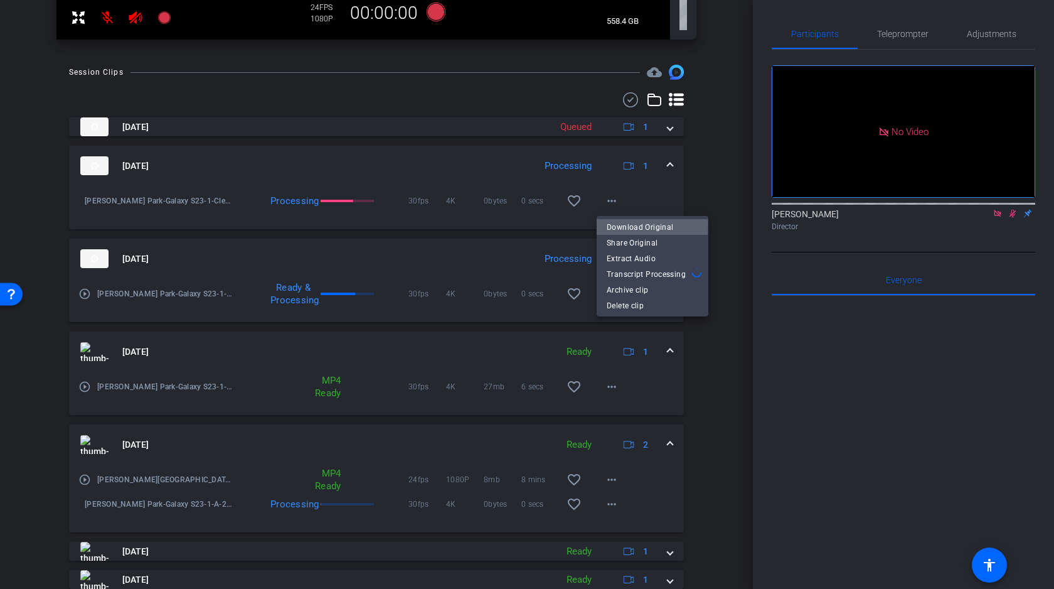
click at [621, 225] on span "Download Original" at bounding box center [653, 227] width 92 height 15
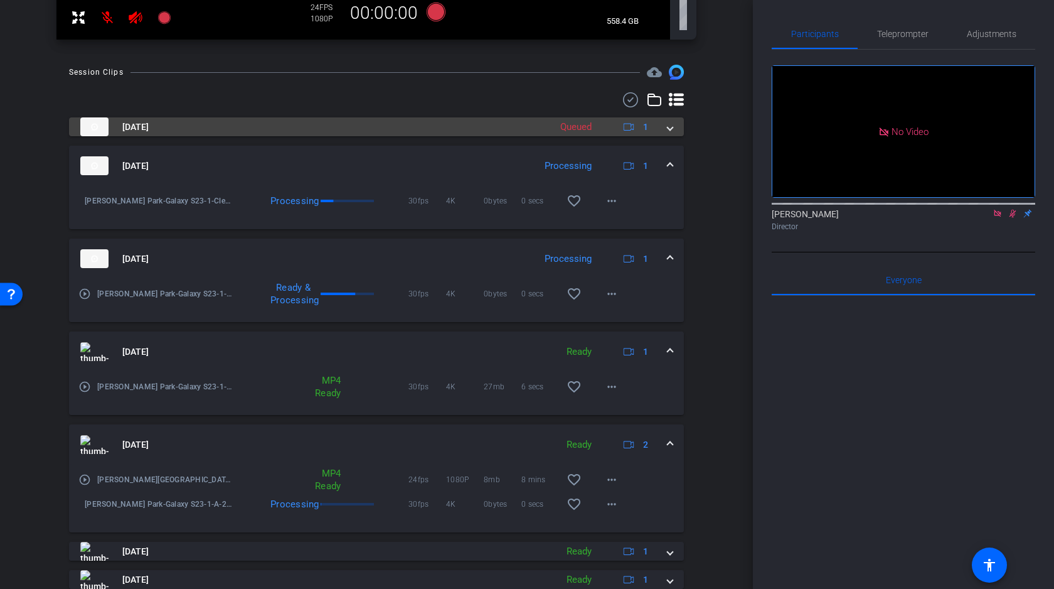
click at [671, 129] on span at bounding box center [670, 126] width 5 height 13
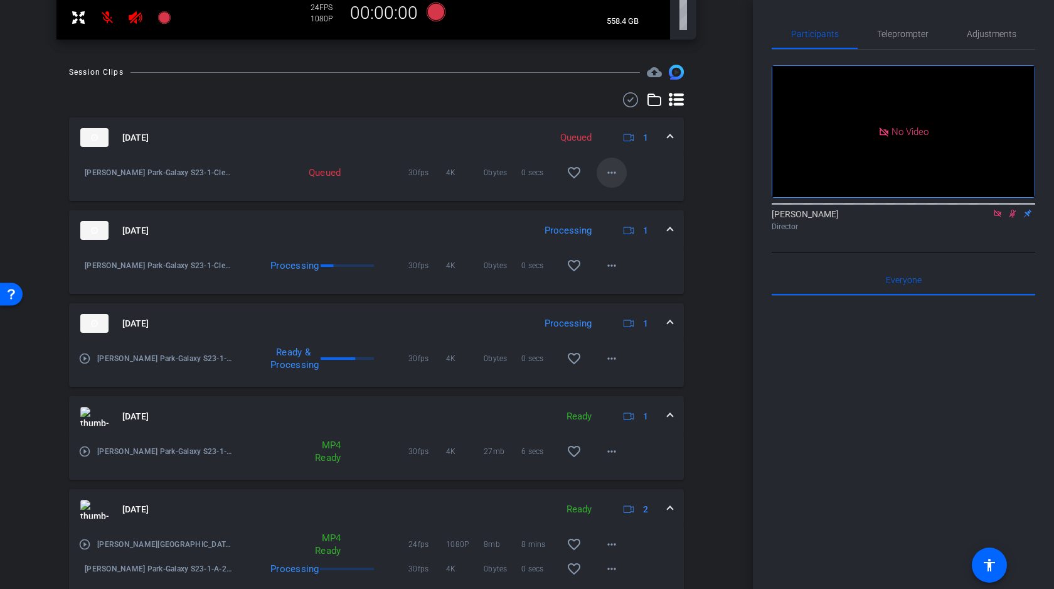
click at [609, 168] on mat-icon "more_horiz" at bounding box center [611, 172] width 15 height 15
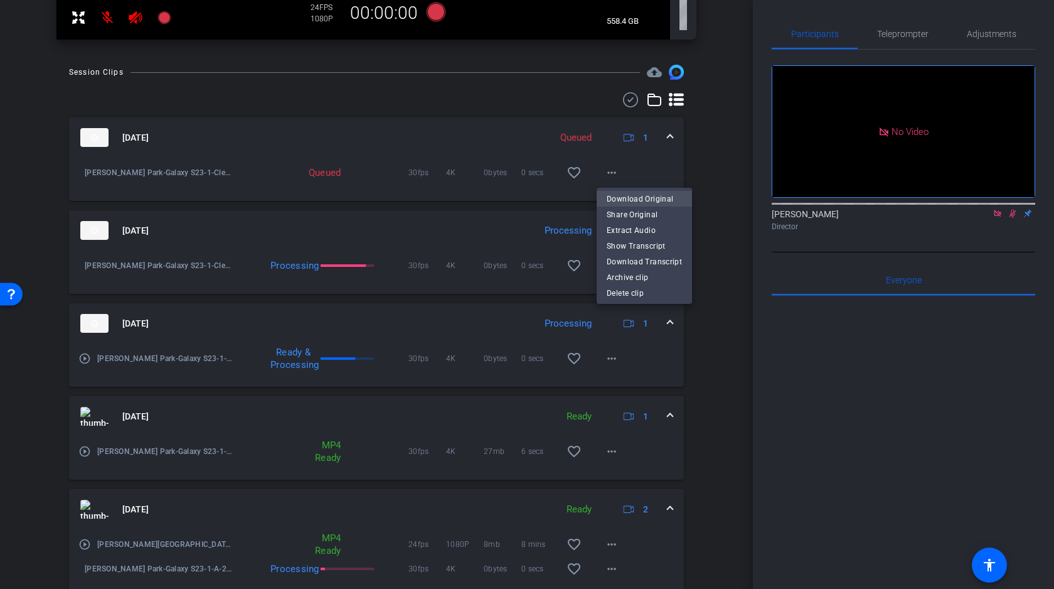
click at [631, 196] on span "Download Original" at bounding box center [644, 198] width 75 height 15
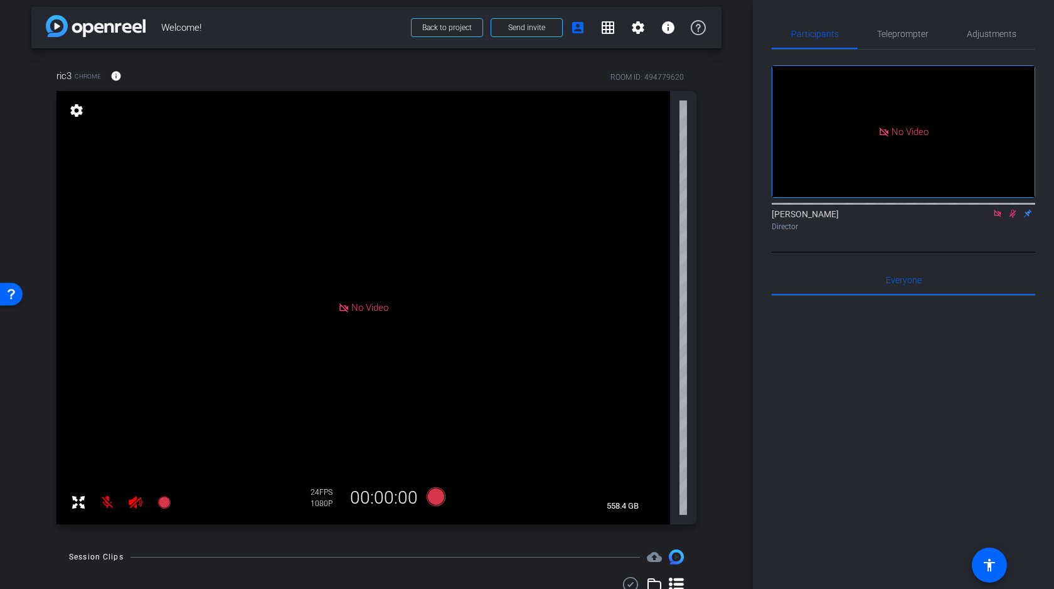
scroll to position [0, 0]
